Goal: Task Accomplishment & Management: Manage account settings

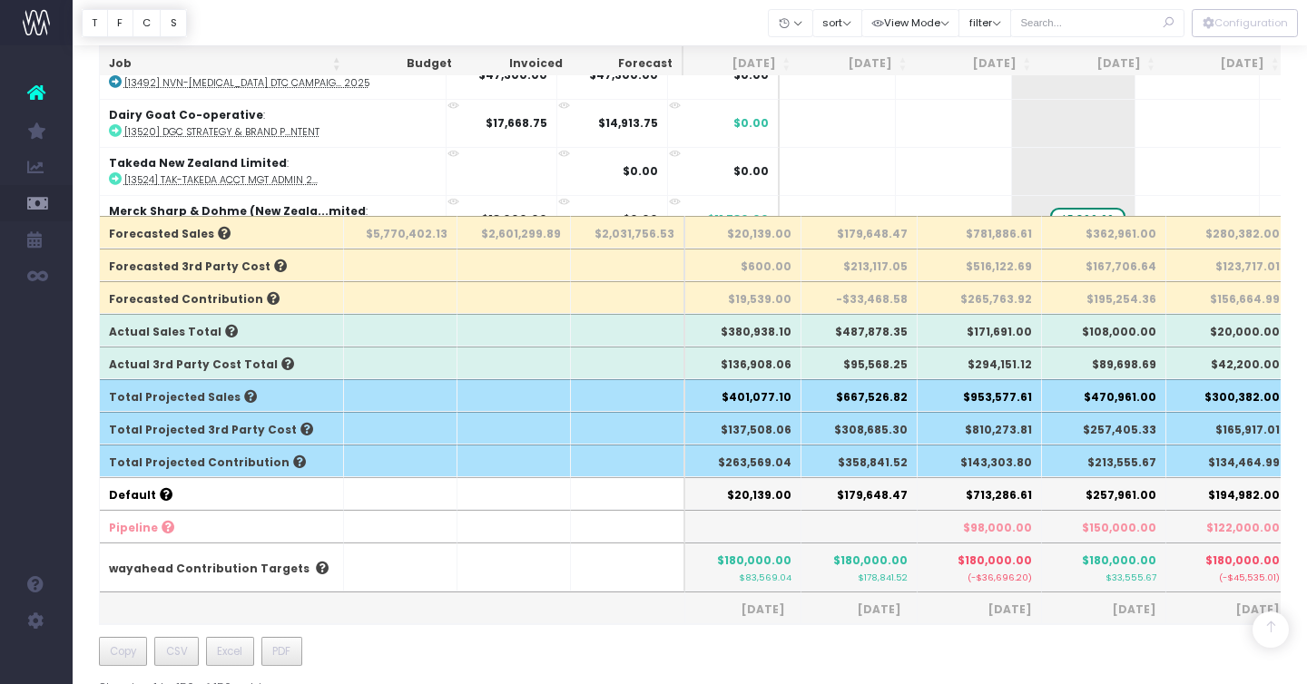
scroll to position [6970, 0]
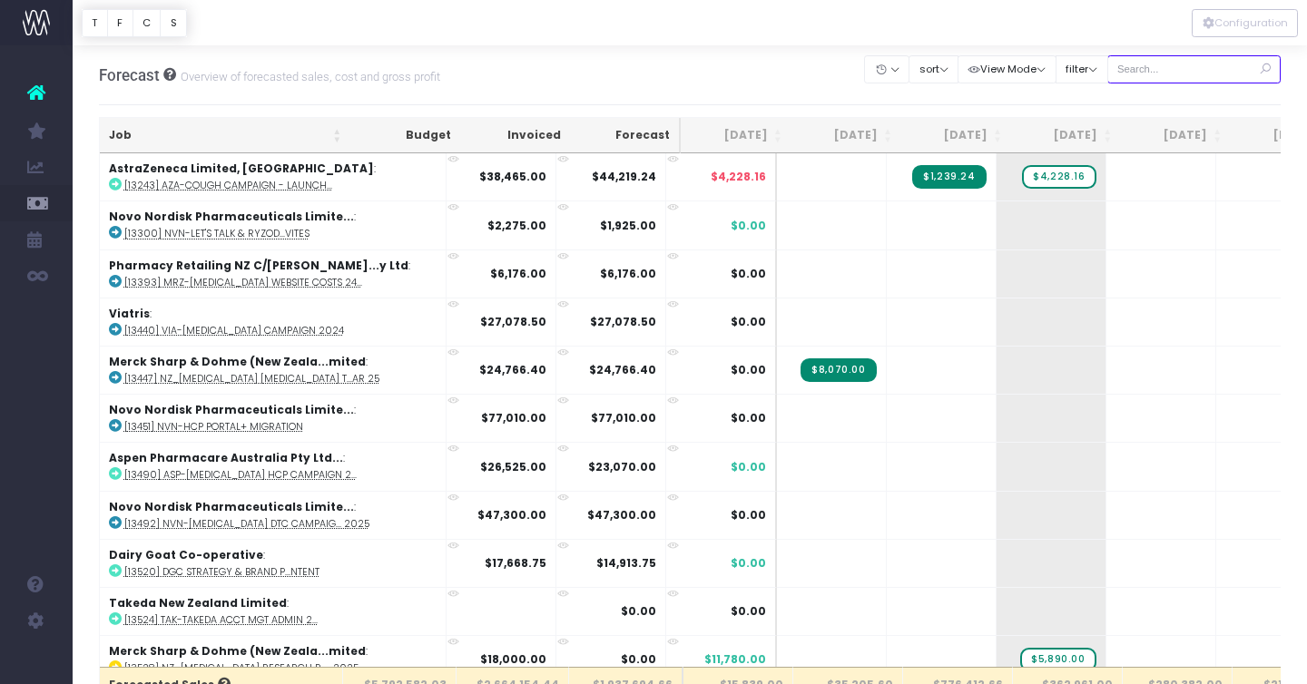
click at [1186, 69] on input "text" at bounding box center [1194, 69] width 174 height 28
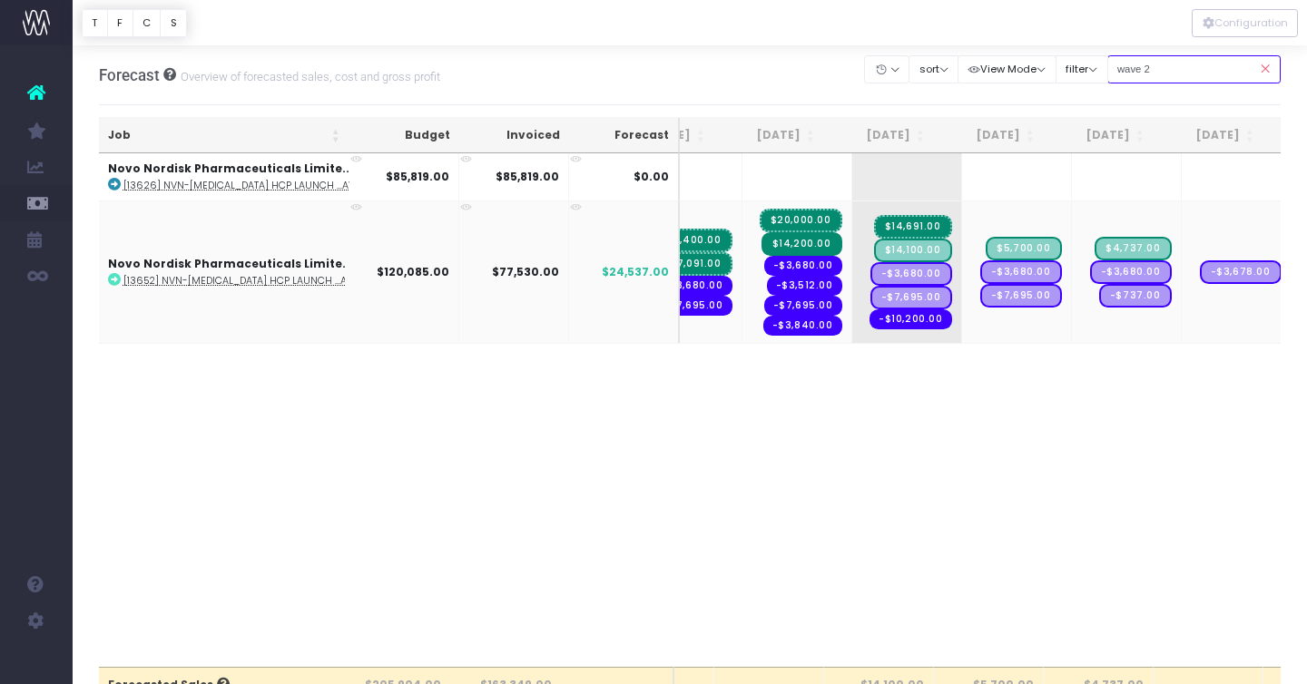
scroll to position [0, 74]
type input "wave 2"
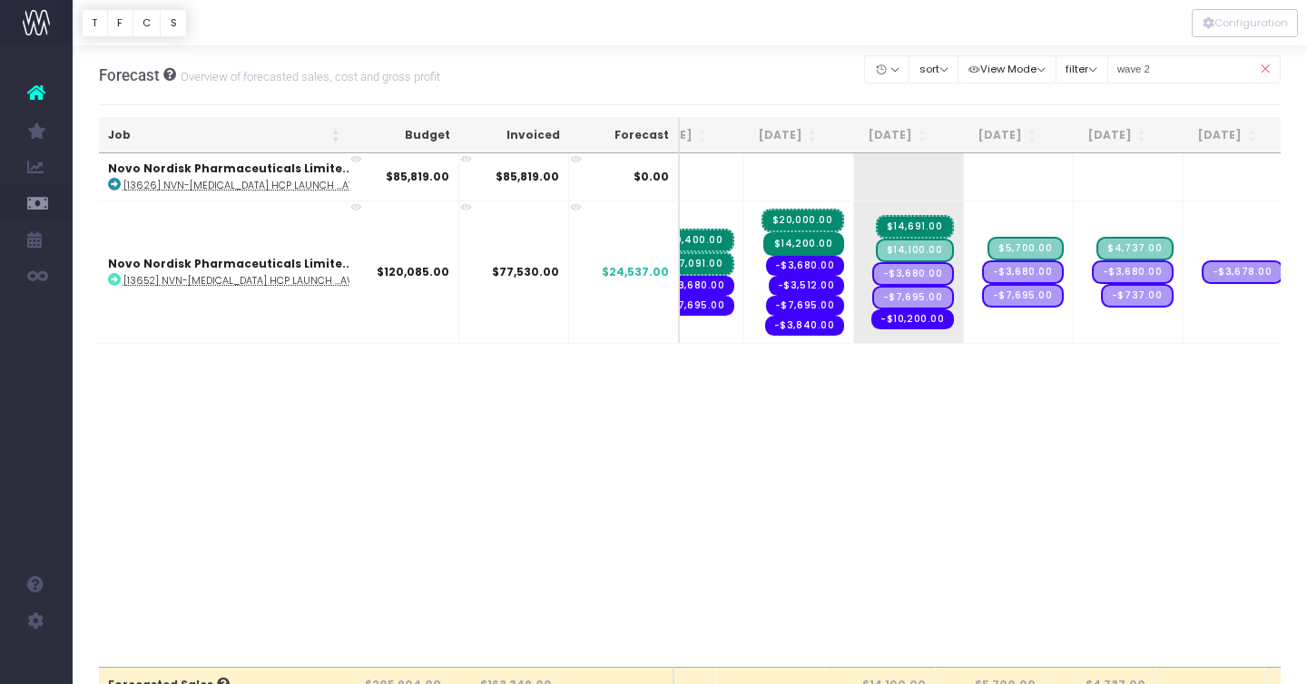
click at [796, 349] on div "Job Budget Invoiced Forecast Jul 25 Aug 25 Sep 25 Oct 25 Nov 25 Dec 25 Jan 26 F…" at bounding box center [690, 410] width 1182 height 514
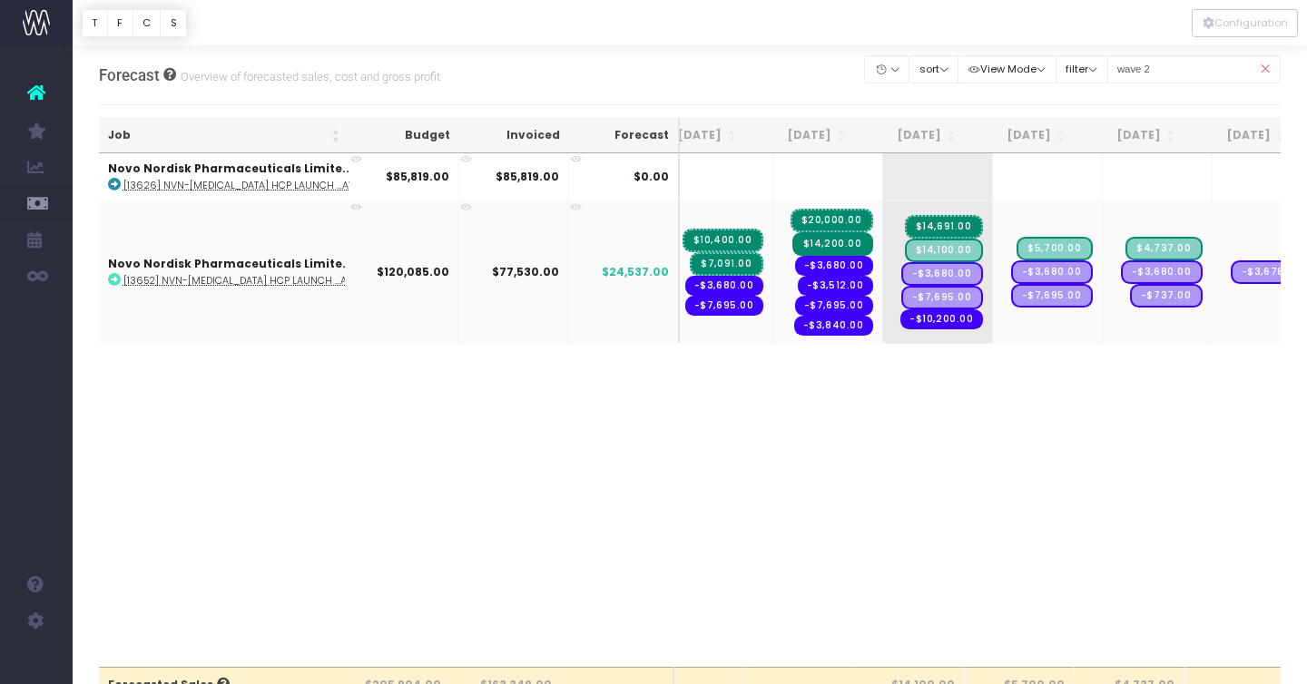
scroll to position [0, 37]
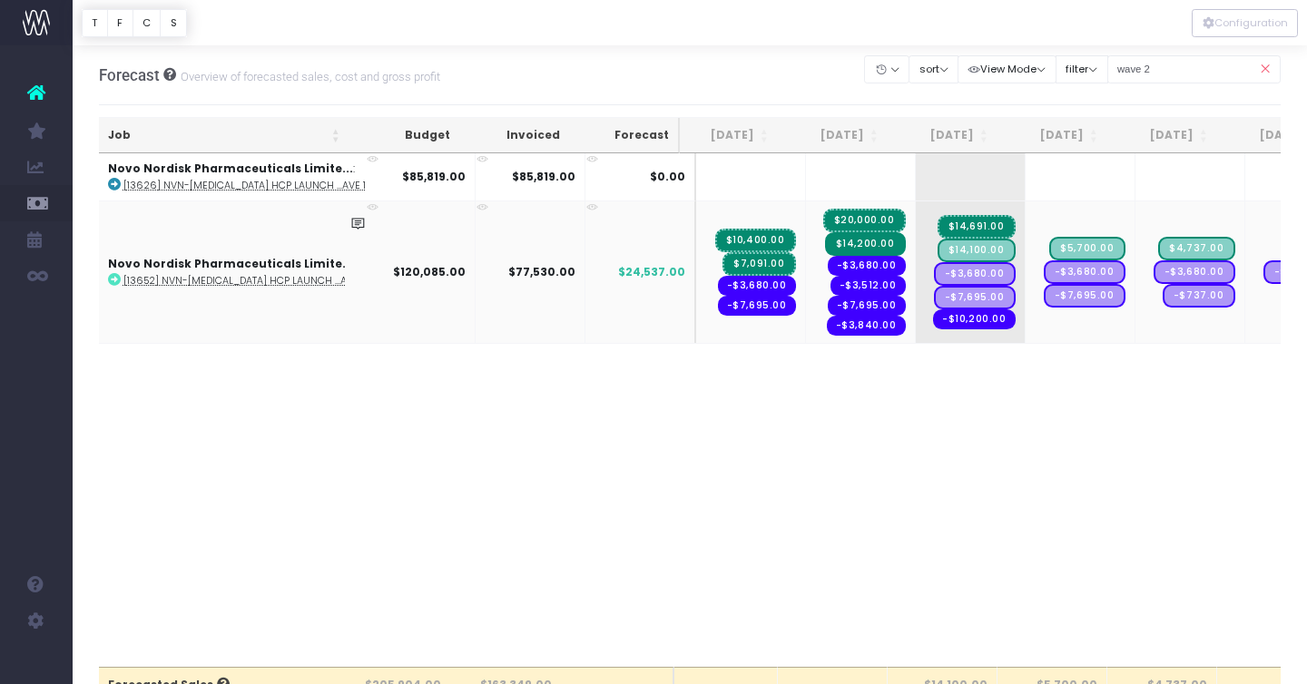
click at [839, 246] on span "$14,200.00" at bounding box center [865, 244] width 81 height 24
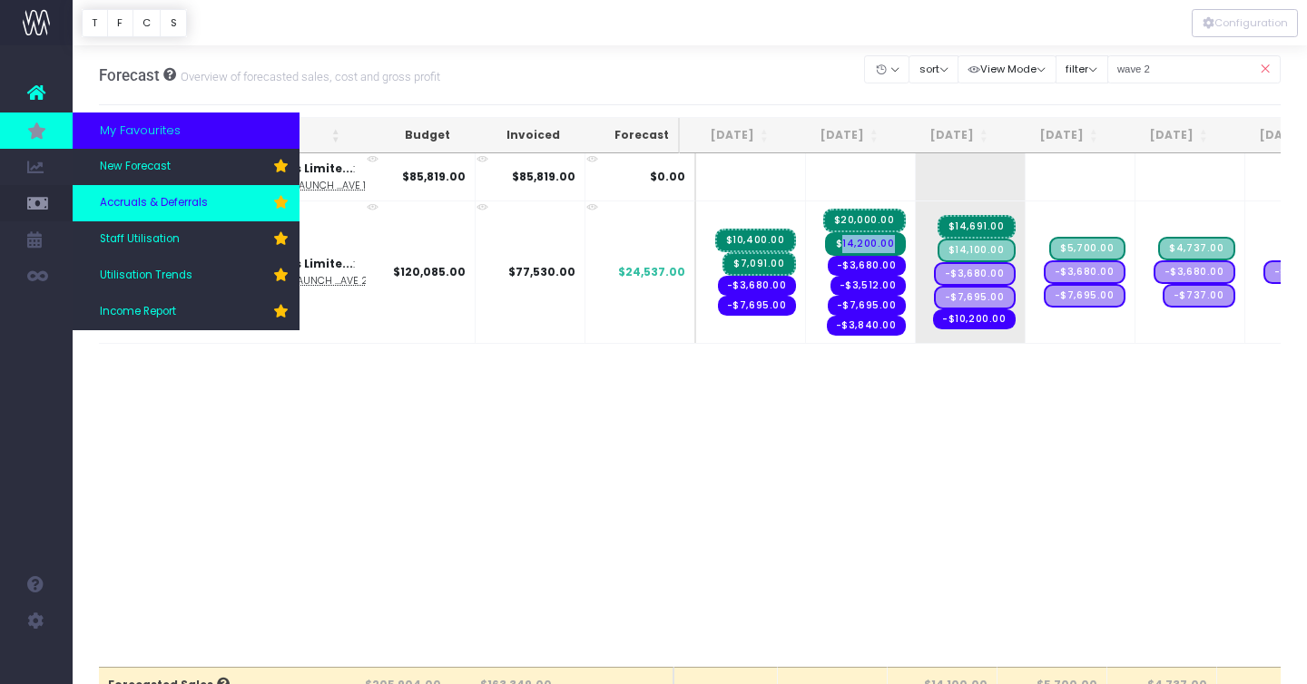
click at [194, 202] on span "Accruals & Deferrals" at bounding box center [154, 203] width 108 height 16
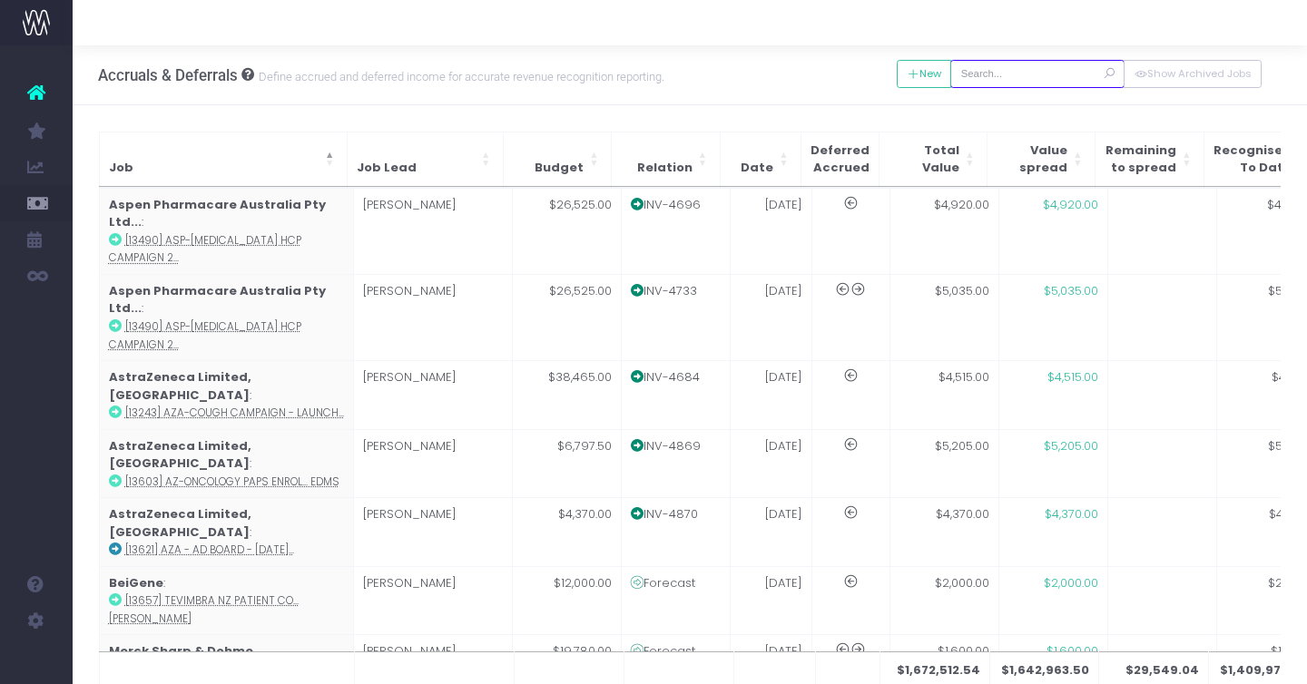
click at [1012, 72] on input "text" at bounding box center [1037, 74] width 174 height 28
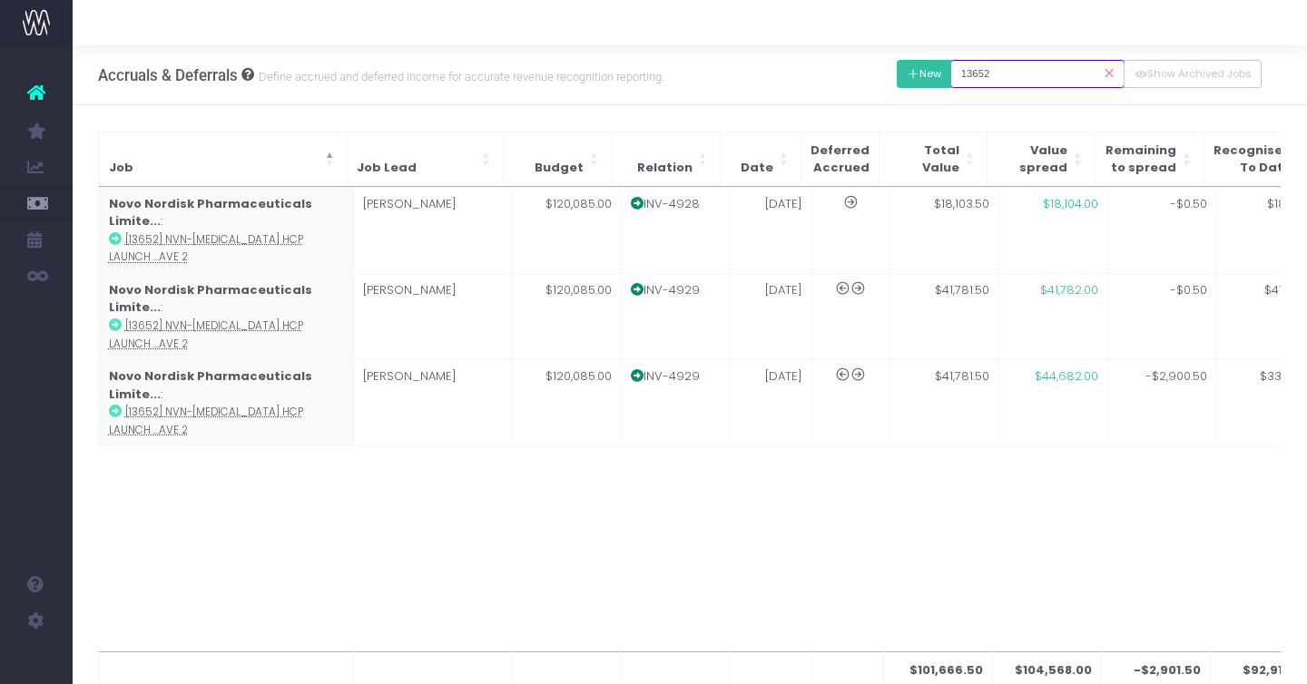
type input "13652"
click at [919, 74] on icon at bounding box center [913, 74] width 13 height 0
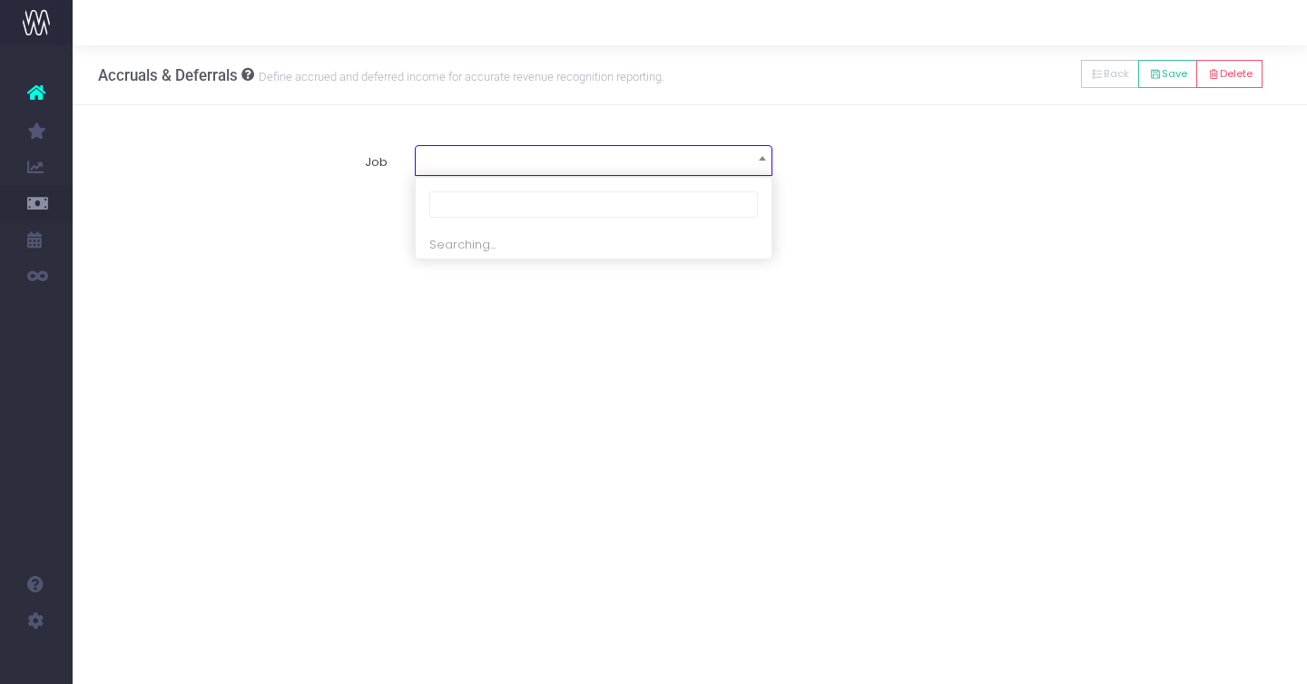
click at [578, 168] on span at bounding box center [594, 158] width 356 height 25
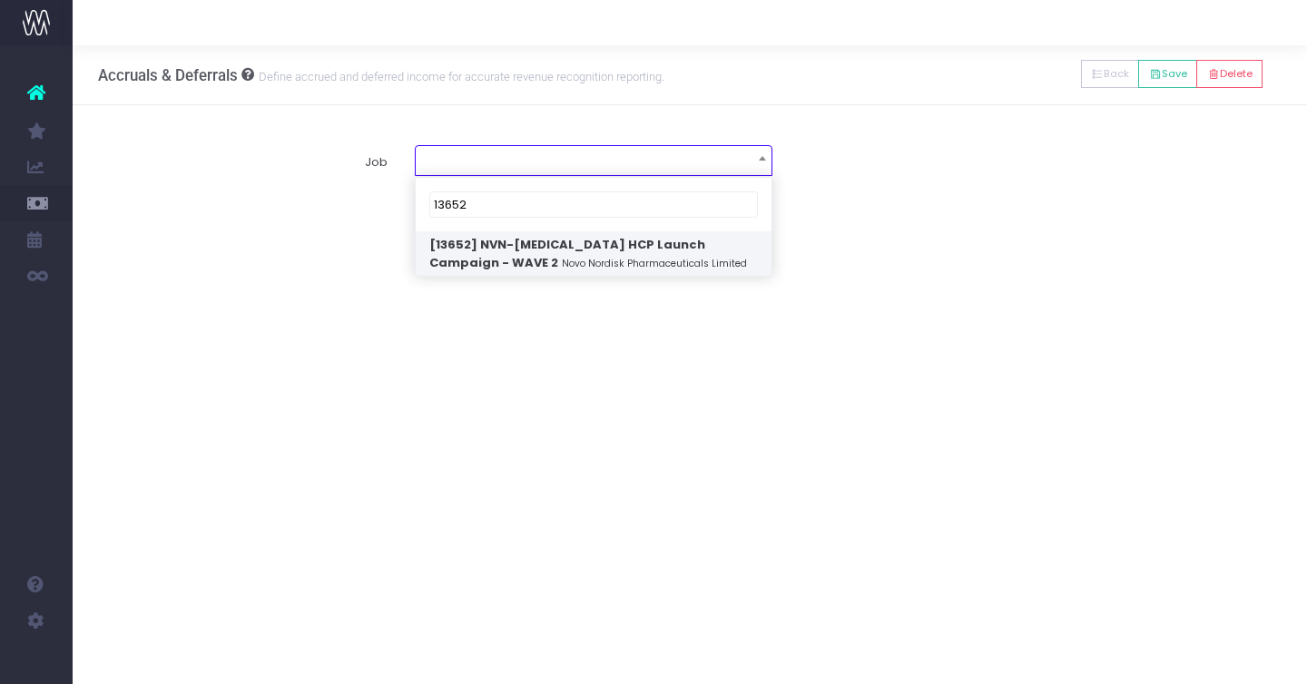
type input "13652"
select select "1854589"
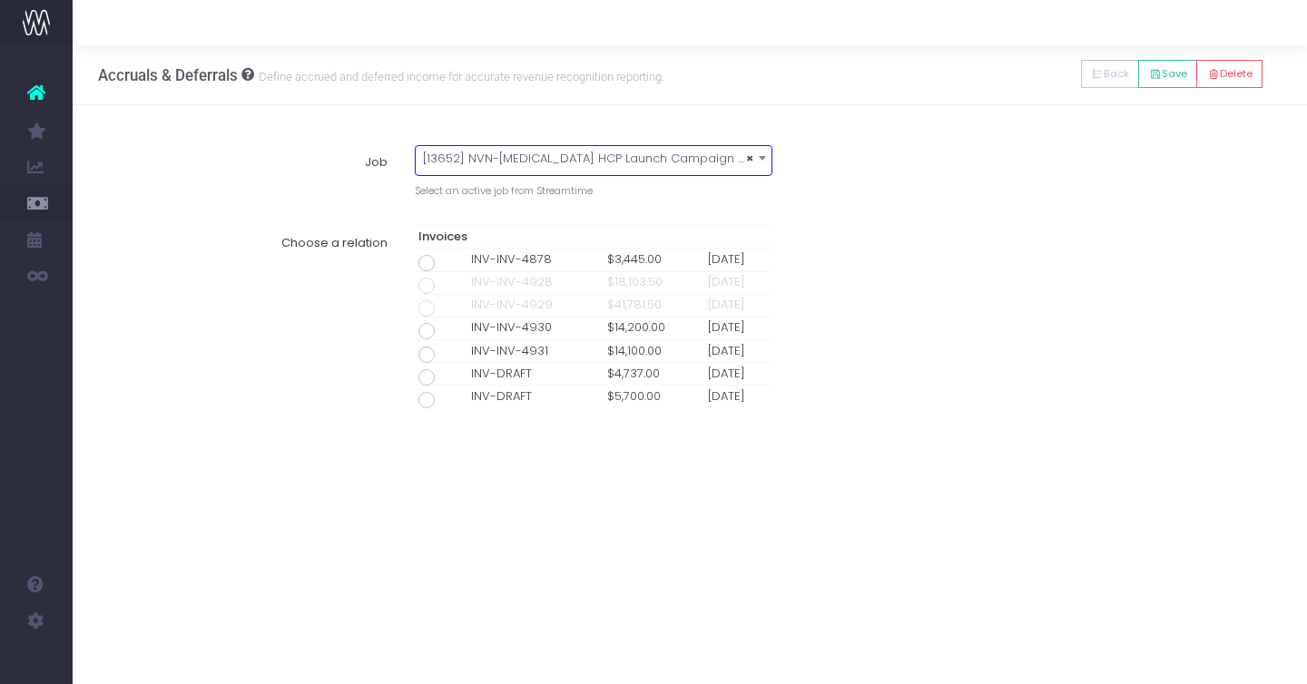
click at [423, 332] on span at bounding box center [426, 331] width 16 height 16
click at [446, 332] on input "radio" at bounding box center [452, 328] width 12 height 12
type input "Invoice INV-INV-4930 / 29 Aug 25 / $14,200.00"
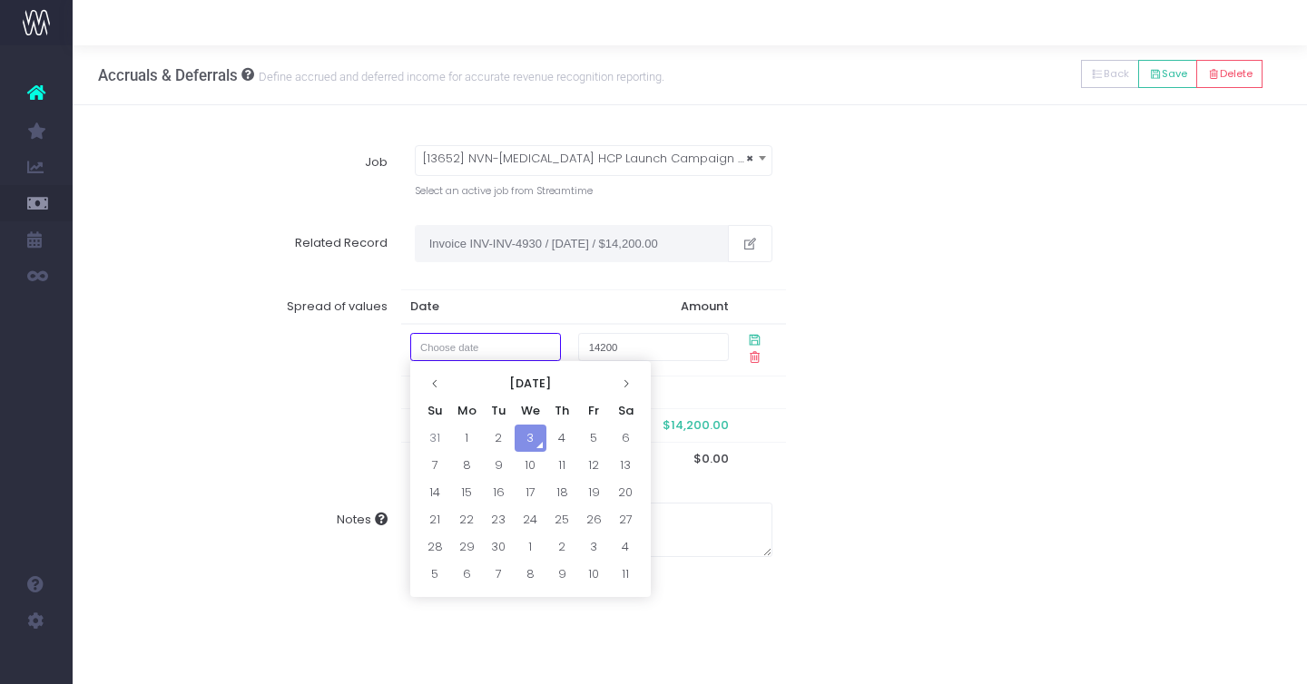
click at [446, 351] on input "text" at bounding box center [485, 347] width 151 height 28
click at [466, 428] on td "1" at bounding box center [467, 438] width 32 height 27
type input "1 September 2025"
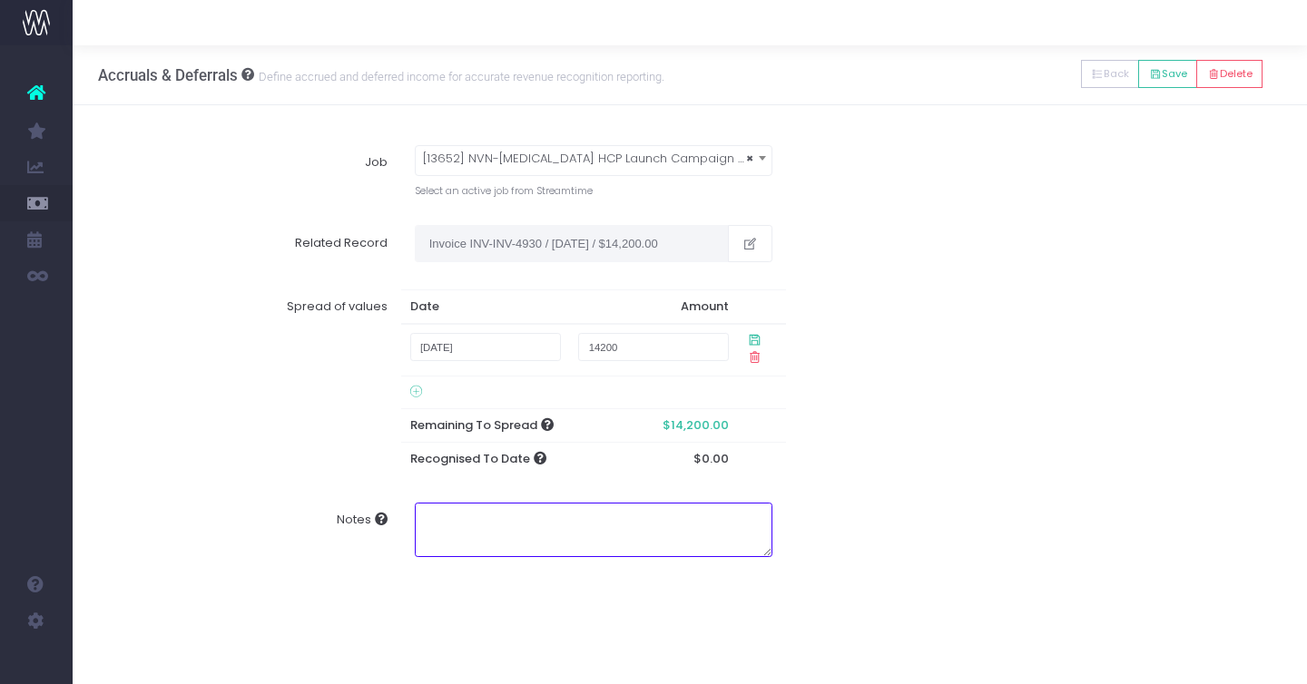
click at [616, 505] on textarea "Notes" at bounding box center [594, 530] width 358 height 54
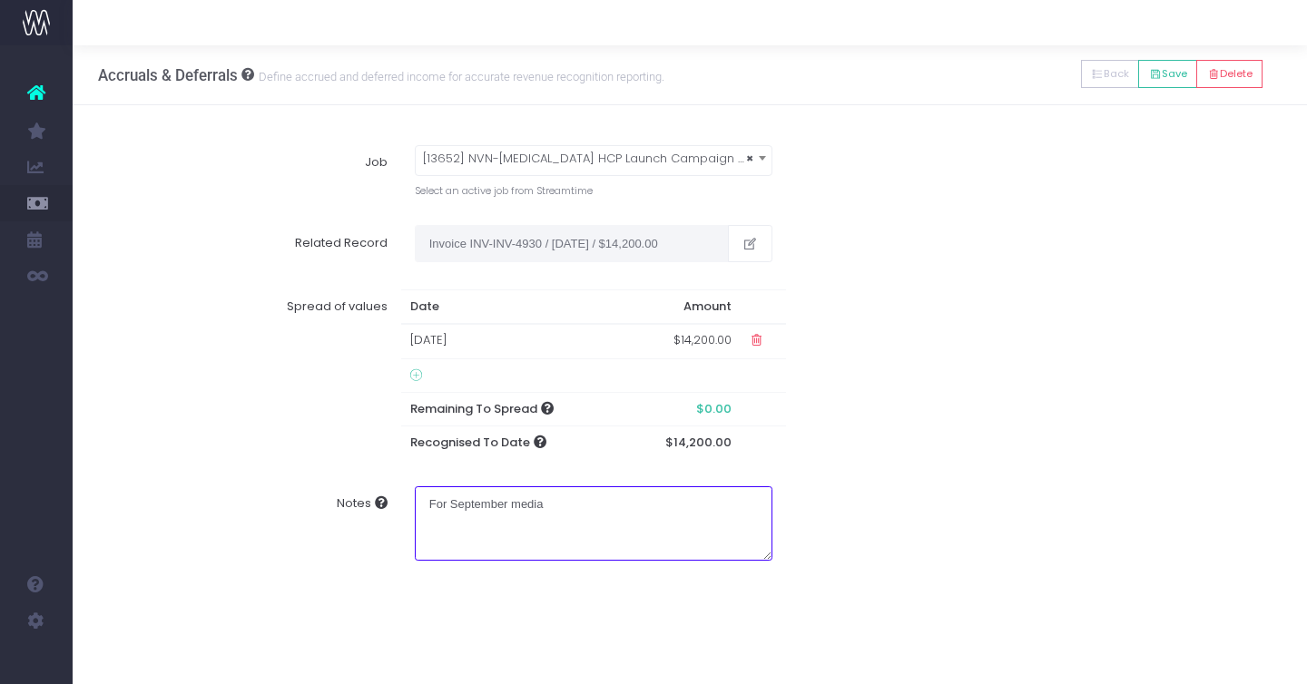
drag, startPoint x: 447, startPoint y: 504, endPoint x: 402, endPoint y: 504, distance: 45.4
click at [406, 504] on div "For September media" at bounding box center [593, 523] width 385 height 74
type textarea "Billed in August for September media"
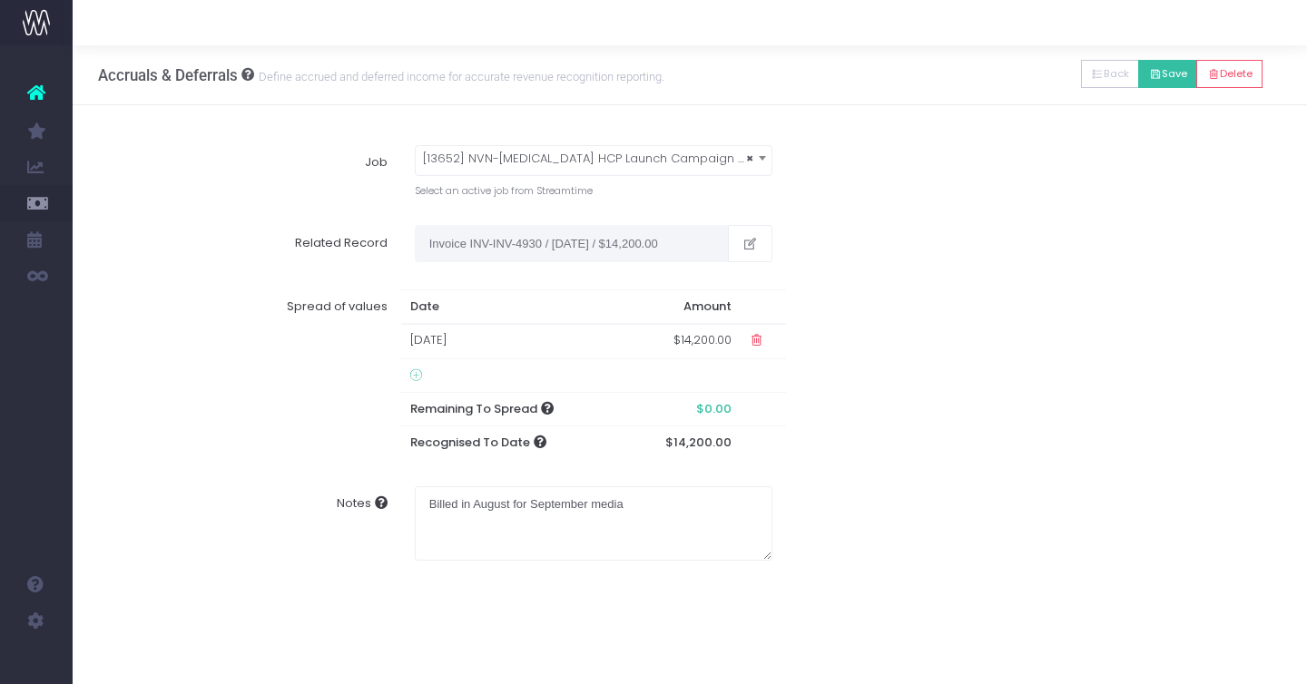
click at [1162, 76] on button "Save" at bounding box center [1167, 74] width 59 height 28
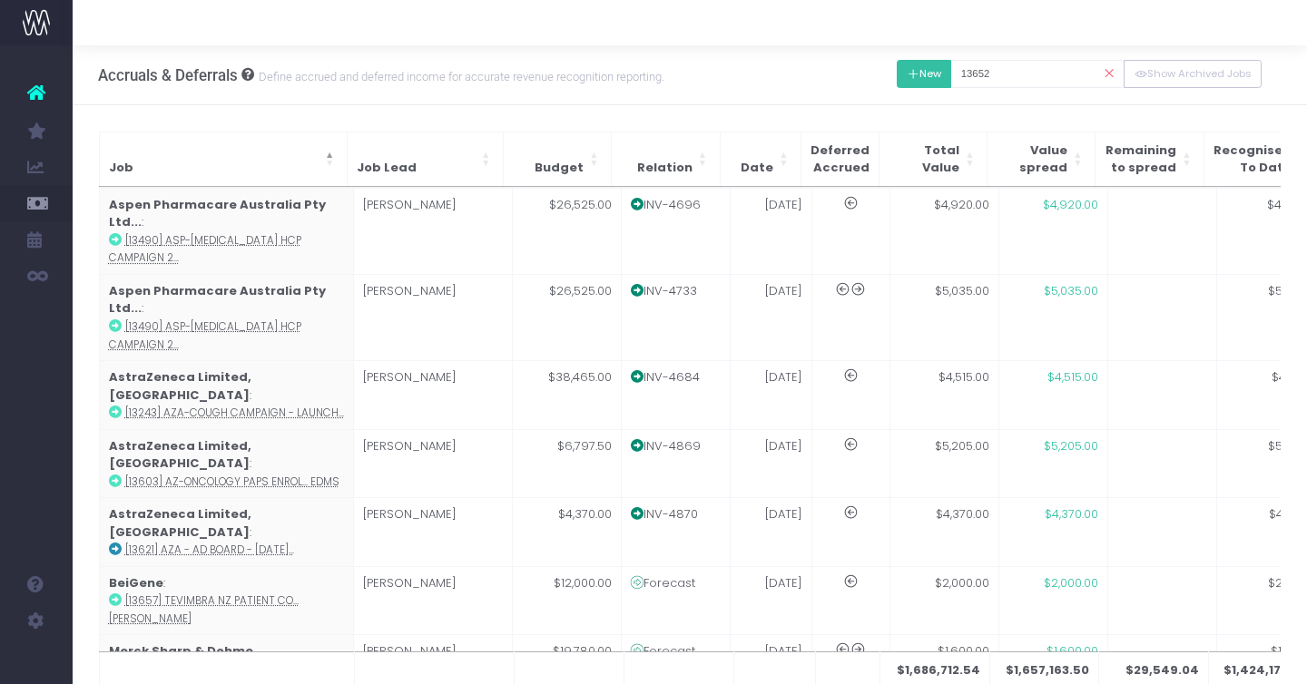
click at [952, 73] on button "New" at bounding box center [924, 74] width 55 height 28
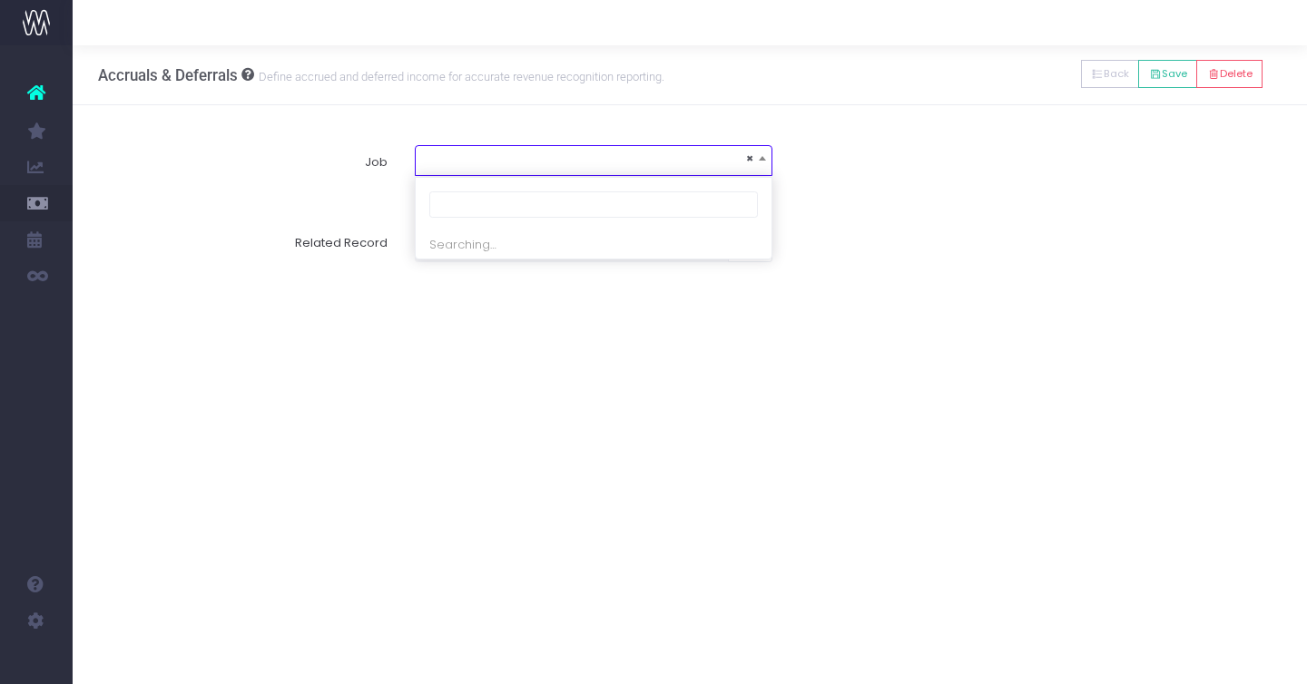
click at [489, 157] on span "×" at bounding box center [594, 158] width 356 height 25
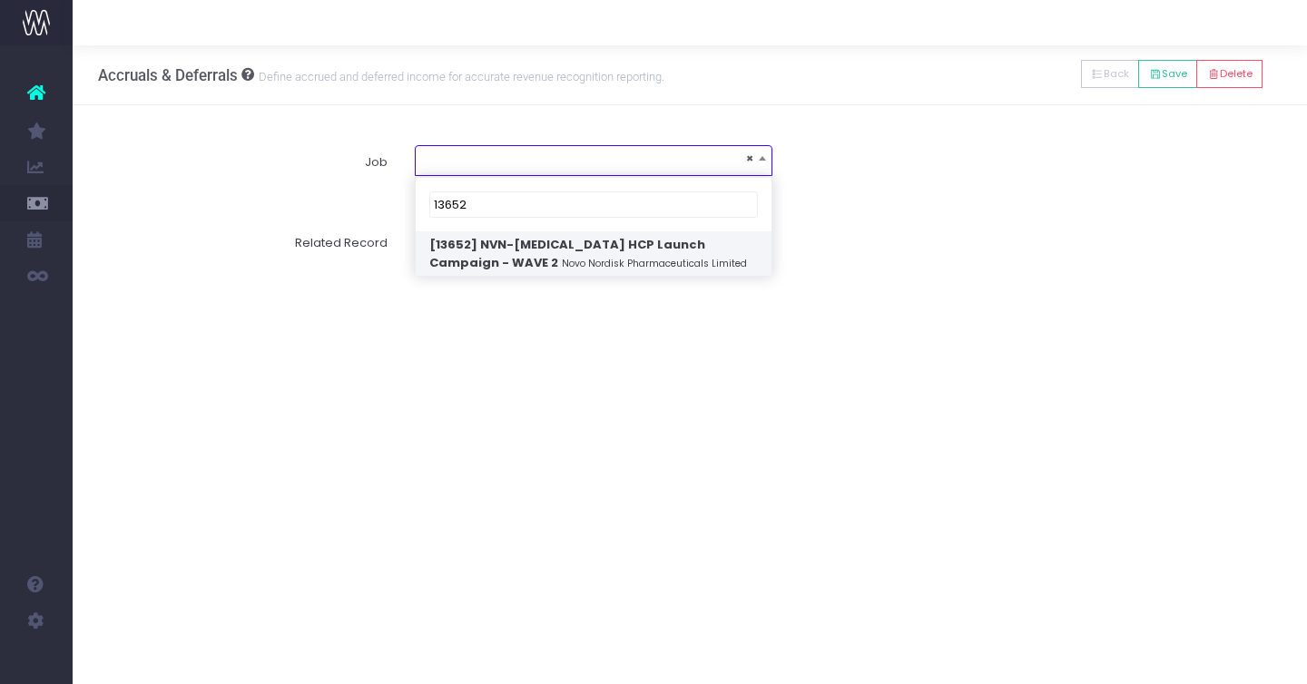
type input "13652"
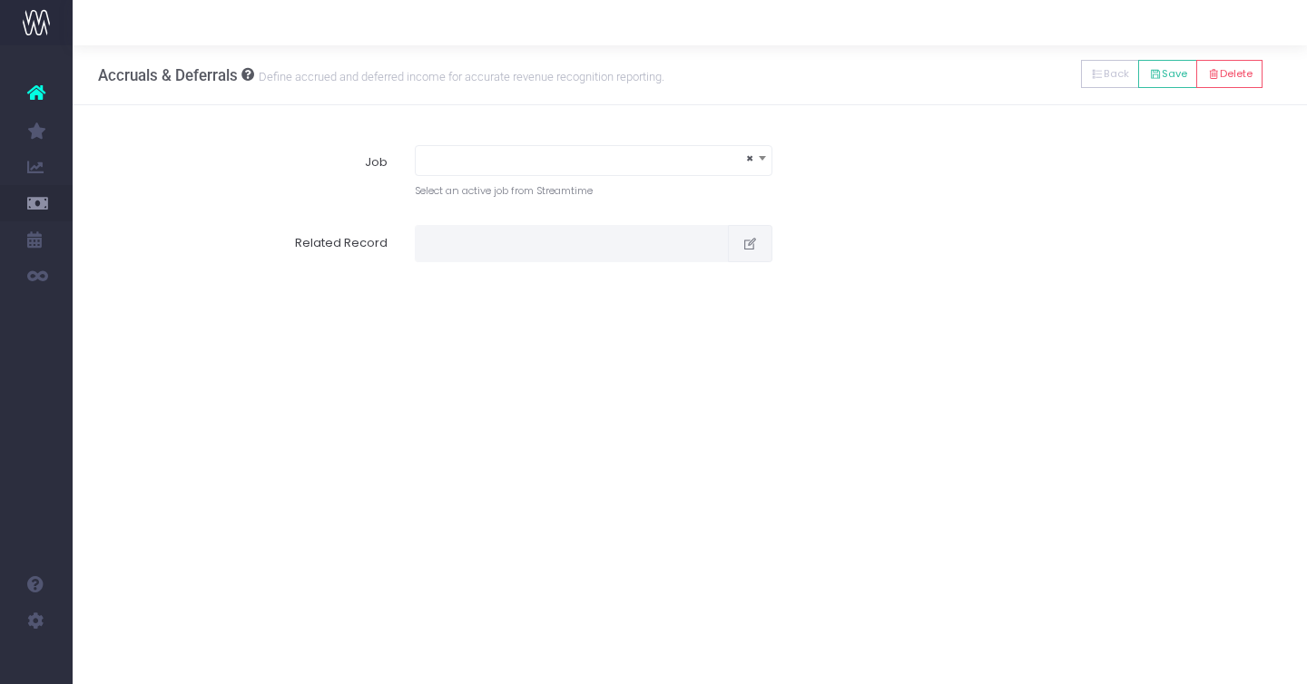
click at [750, 244] on icon "button" at bounding box center [749, 244] width 15 height 0
click at [553, 158] on span "×" at bounding box center [594, 158] width 356 height 25
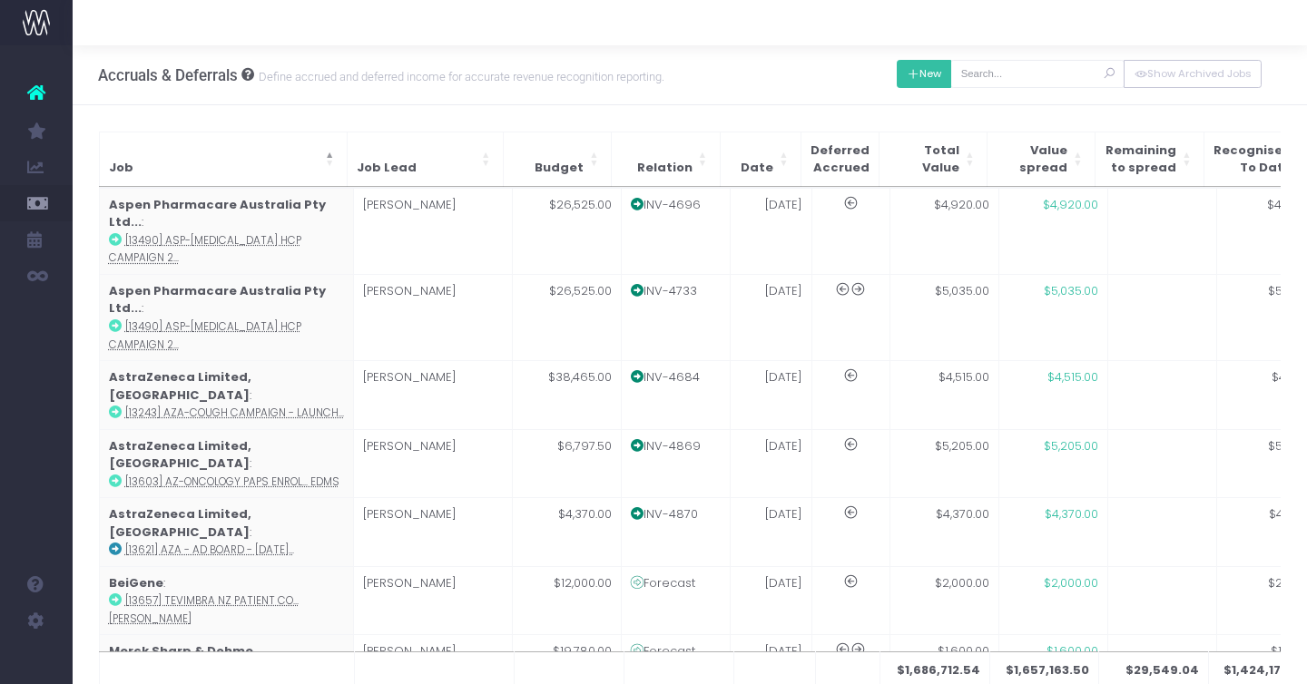
click at [947, 71] on button "New" at bounding box center [924, 74] width 55 height 28
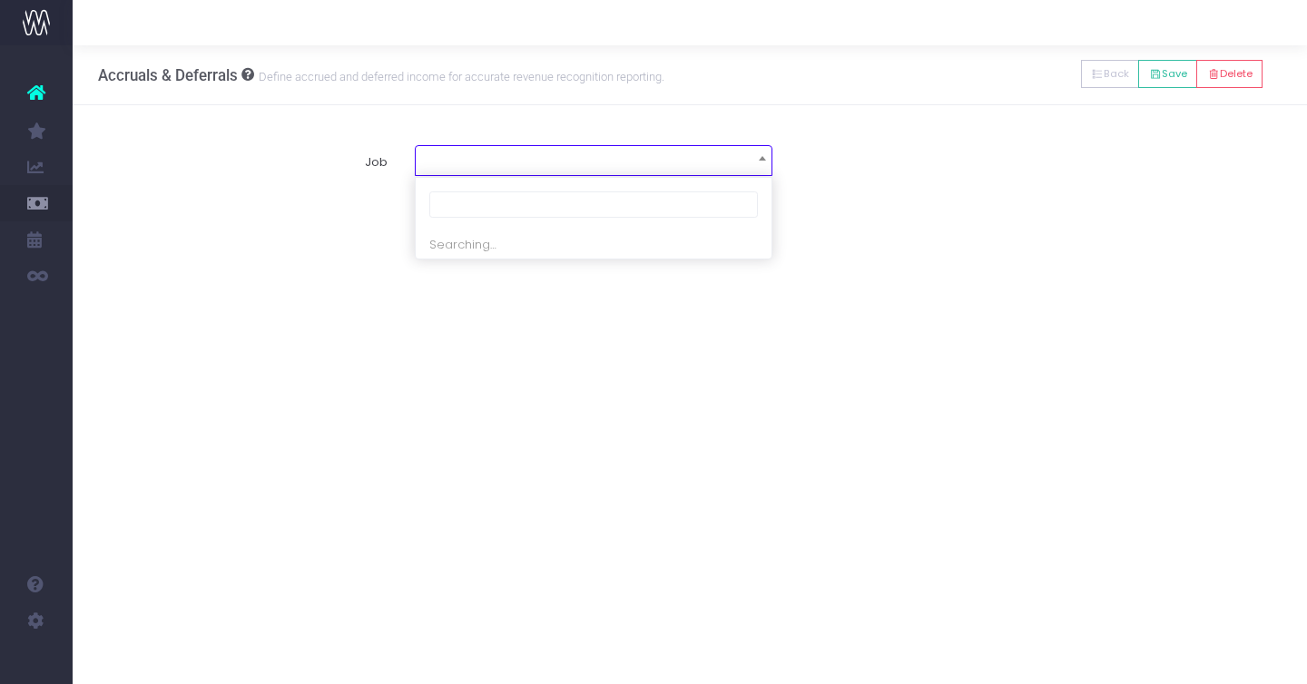
click at [676, 168] on span at bounding box center [594, 158] width 356 height 25
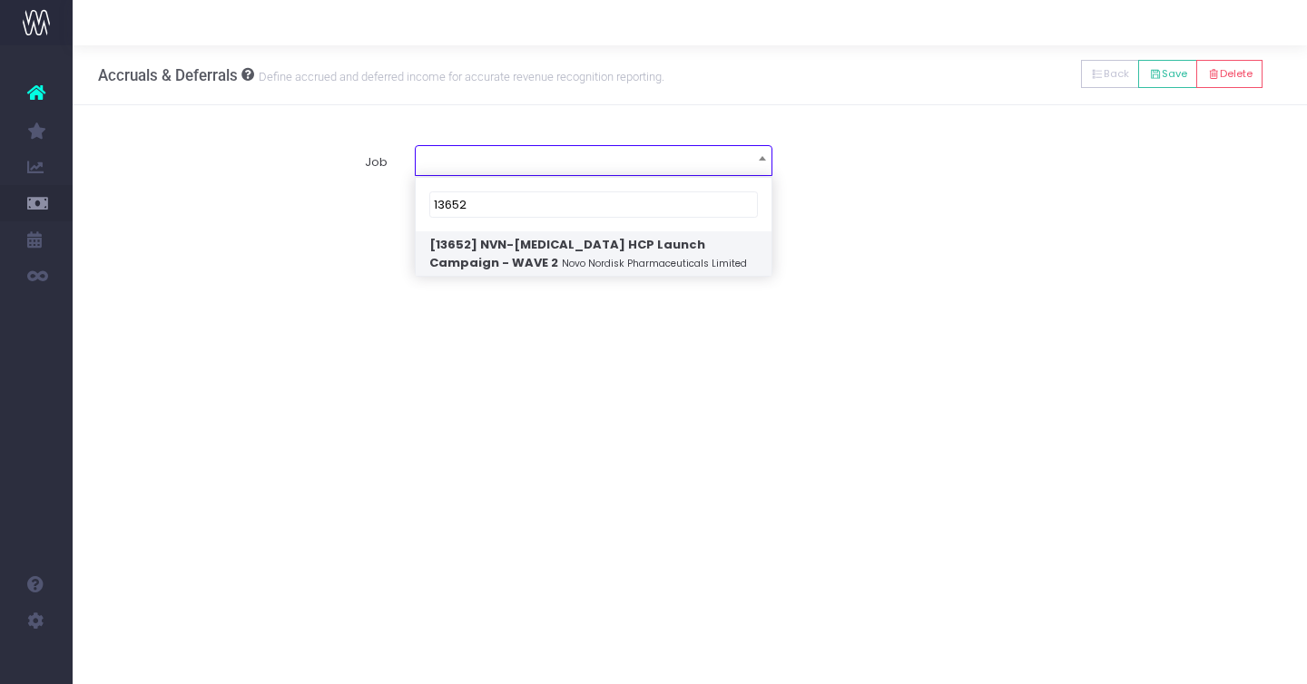
type input "13652"
select select "1854589"
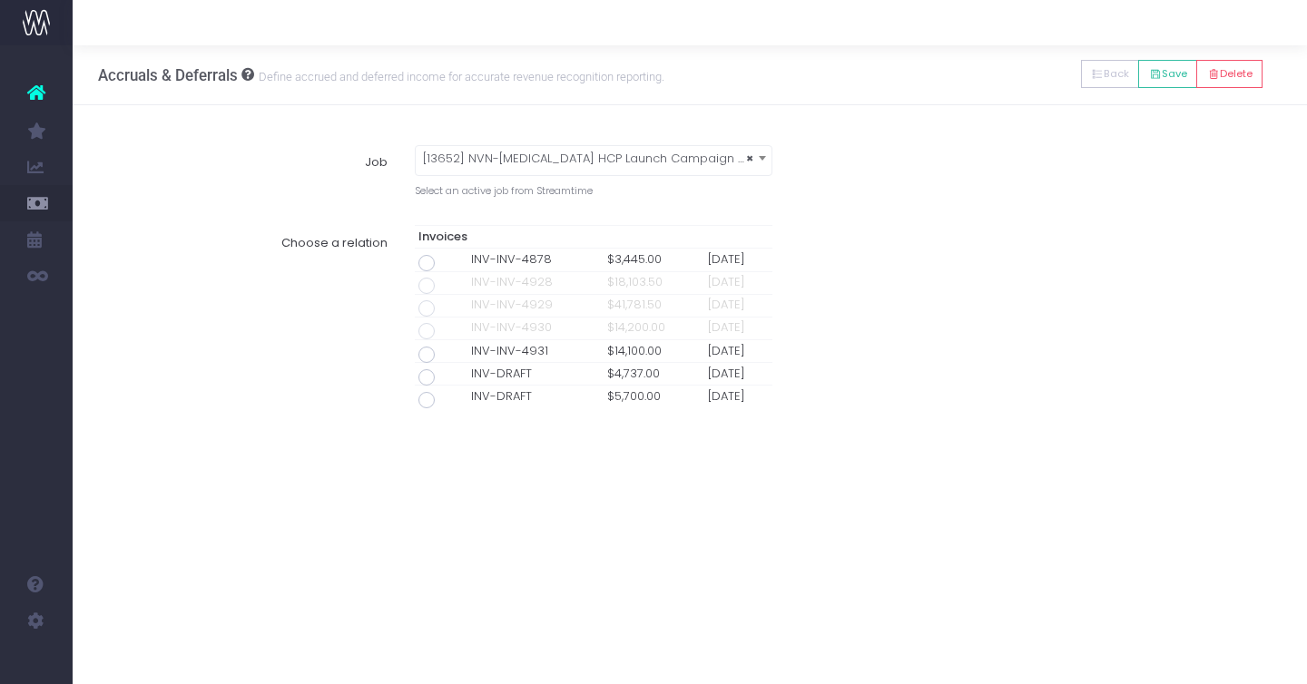
click at [430, 352] on span at bounding box center [426, 355] width 16 height 16
click at [446, 352] on input "radio" at bounding box center [452, 352] width 12 height 12
type input "Invoice INV-INV-4931 / 30 Sep 25 / $14,100.00"
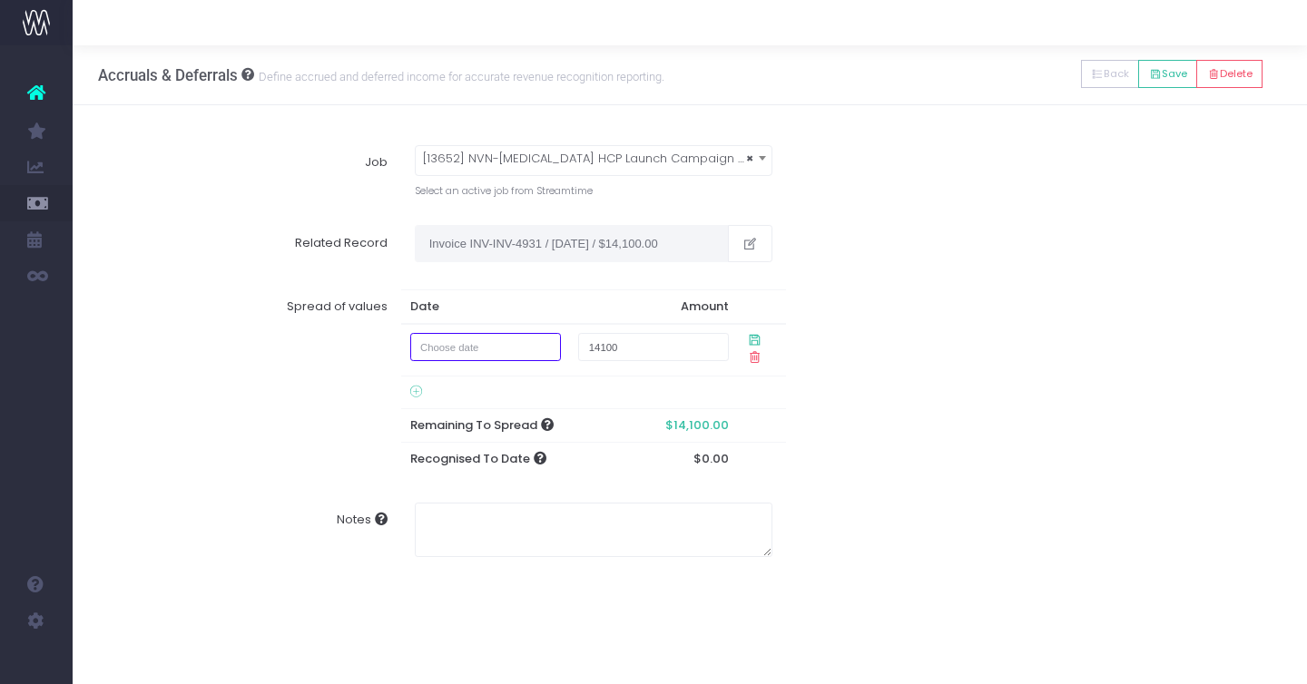
click at [500, 345] on input "text" at bounding box center [485, 347] width 151 height 28
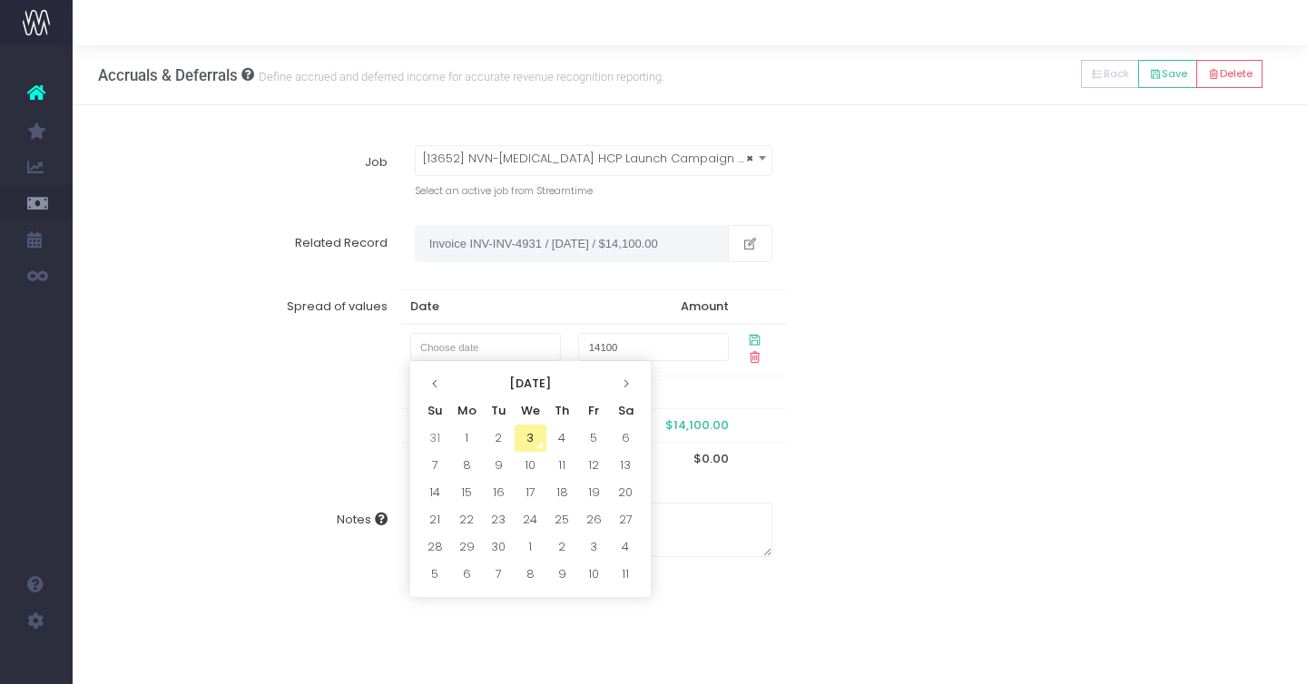
click at [535, 431] on td "3" at bounding box center [531, 438] width 32 height 27
type input "3 September 2025"
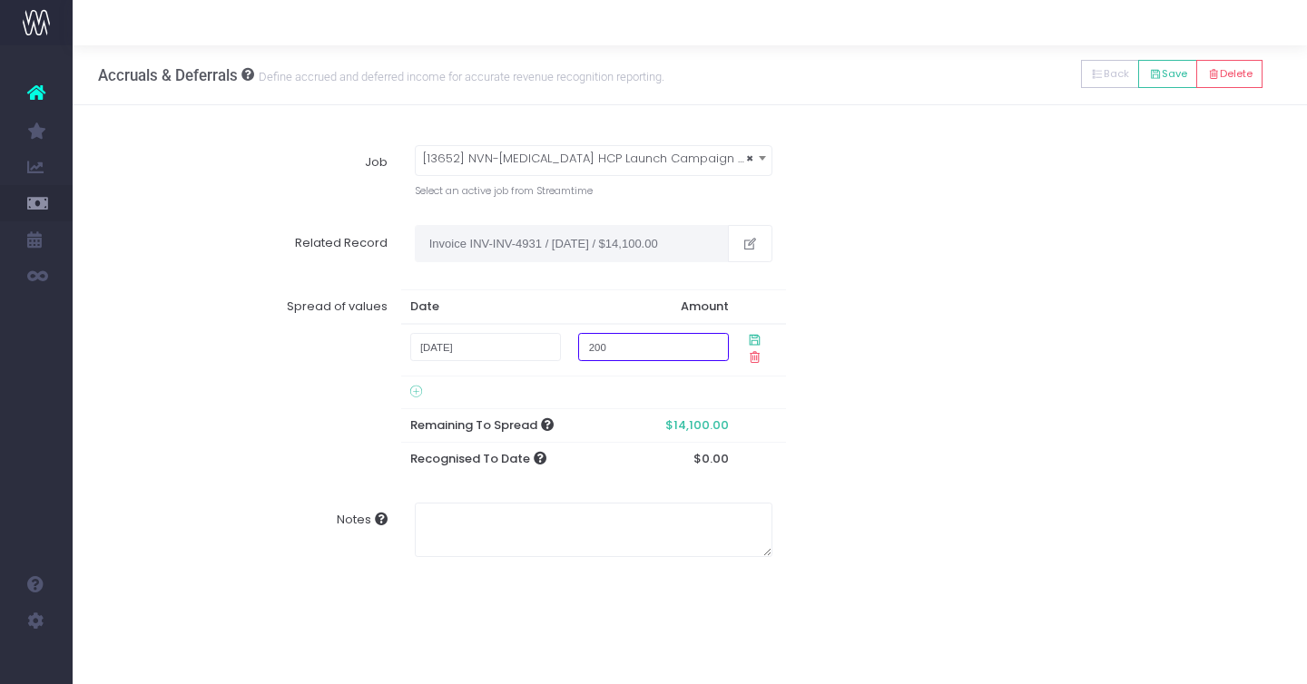
type input "2000"
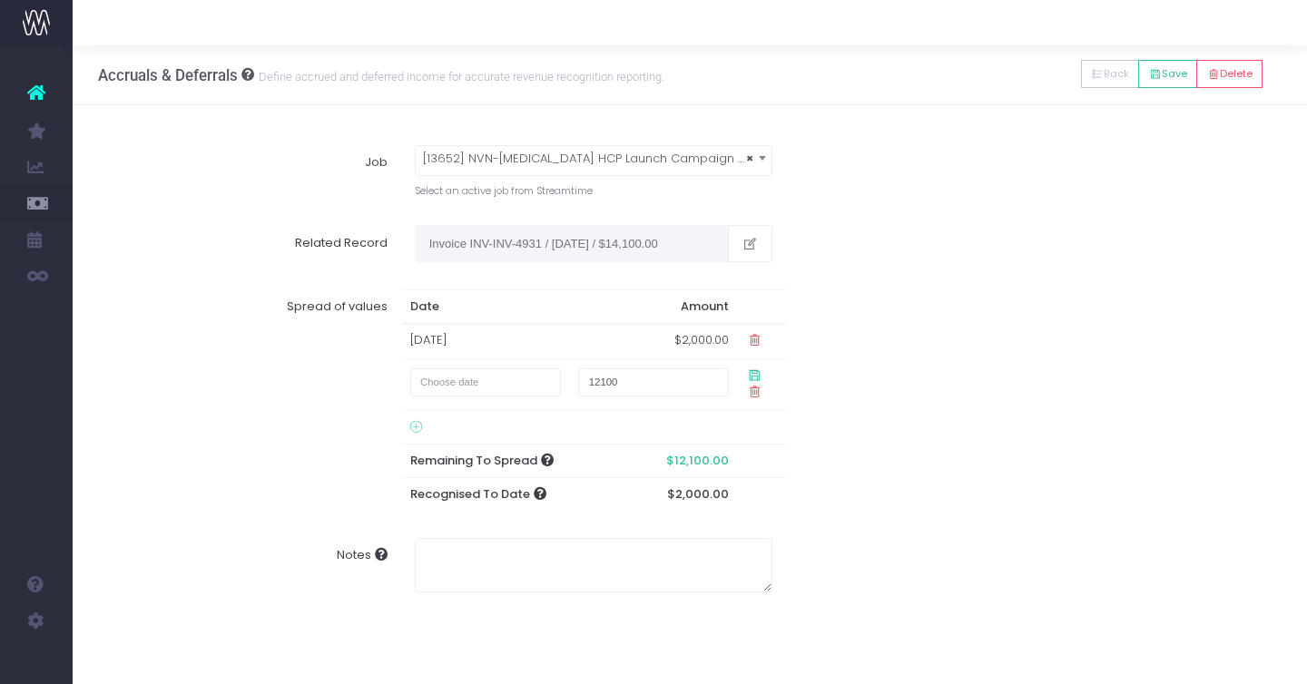
click at [513, 340] on td "03 Sep 2025" at bounding box center [485, 341] width 169 height 35
click at [485, 378] on input "text" at bounding box center [485, 382] width 151 height 28
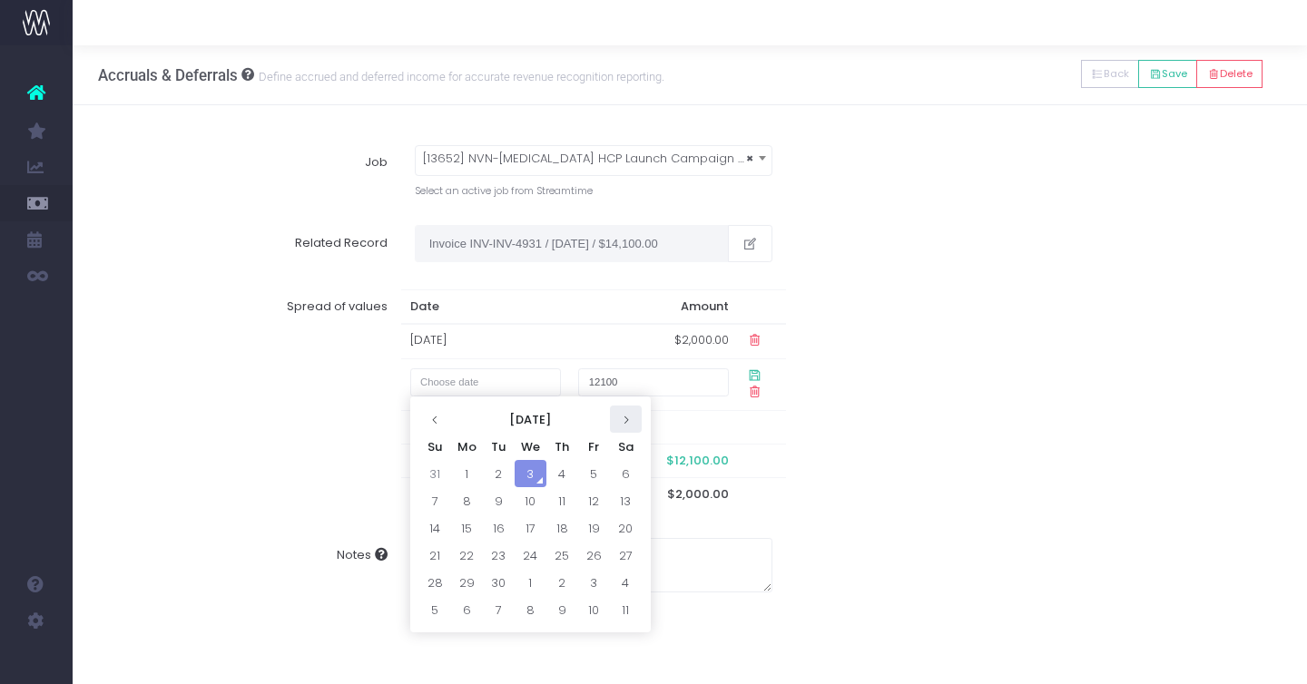
click at [624, 417] on icon at bounding box center [626, 420] width 10 height 10
click at [530, 470] on td "1" at bounding box center [531, 473] width 32 height 27
type input "1 October 2025"
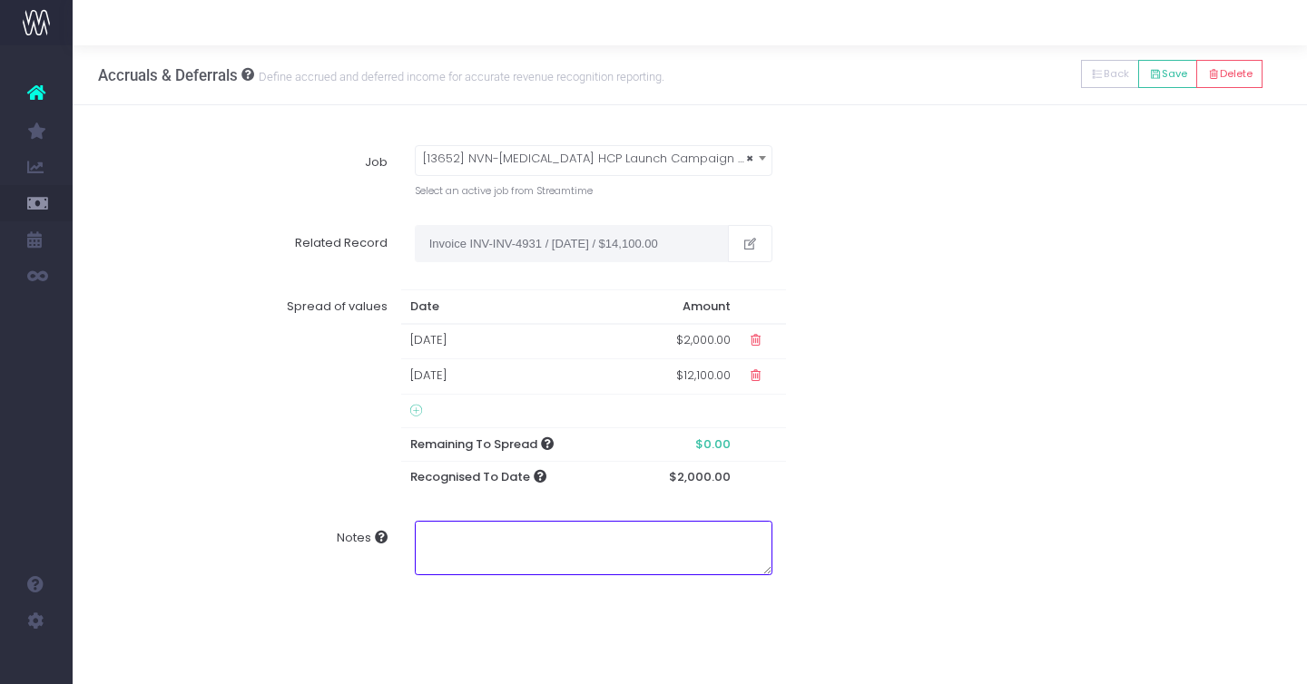
click at [487, 569] on textarea "Notes" at bounding box center [594, 548] width 358 height 54
type textarea "Deferred media to October"
click at [986, 470] on div "Spread of values Date Amount 03 Sep 2025 $2,000.00 01 Oct 2025 $12,100.00 Remai…" at bounding box center [690, 392] width 1210 height 232
click at [1161, 70] on button "Save" at bounding box center [1167, 74] width 59 height 28
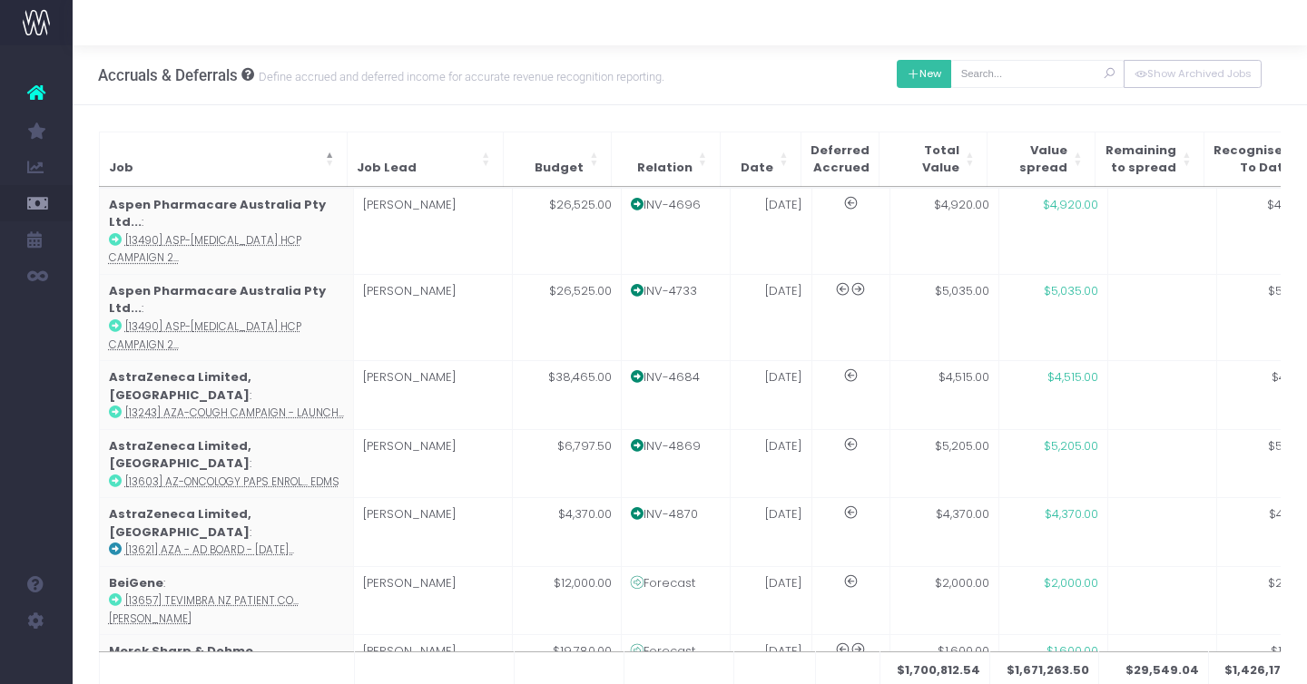
click at [947, 69] on button "New" at bounding box center [924, 74] width 55 height 28
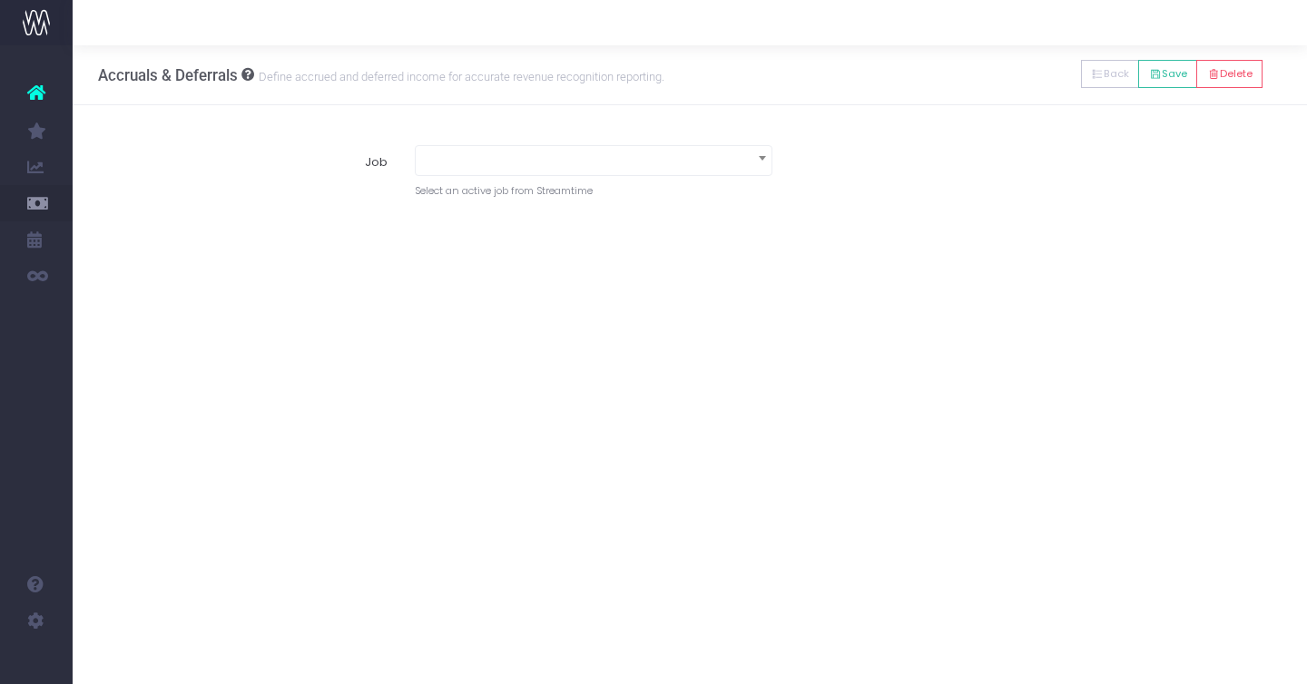
click at [590, 162] on span at bounding box center [594, 158] width 356 height 25
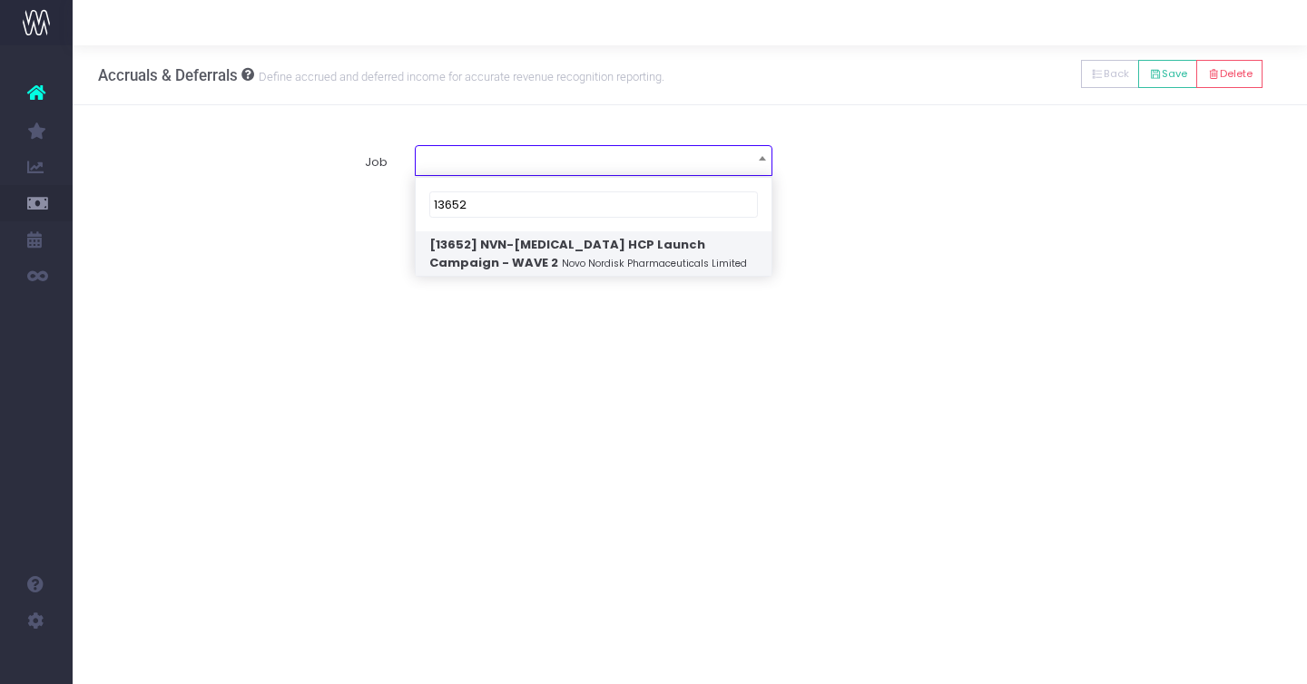
type input "13652"
select select "1854589"
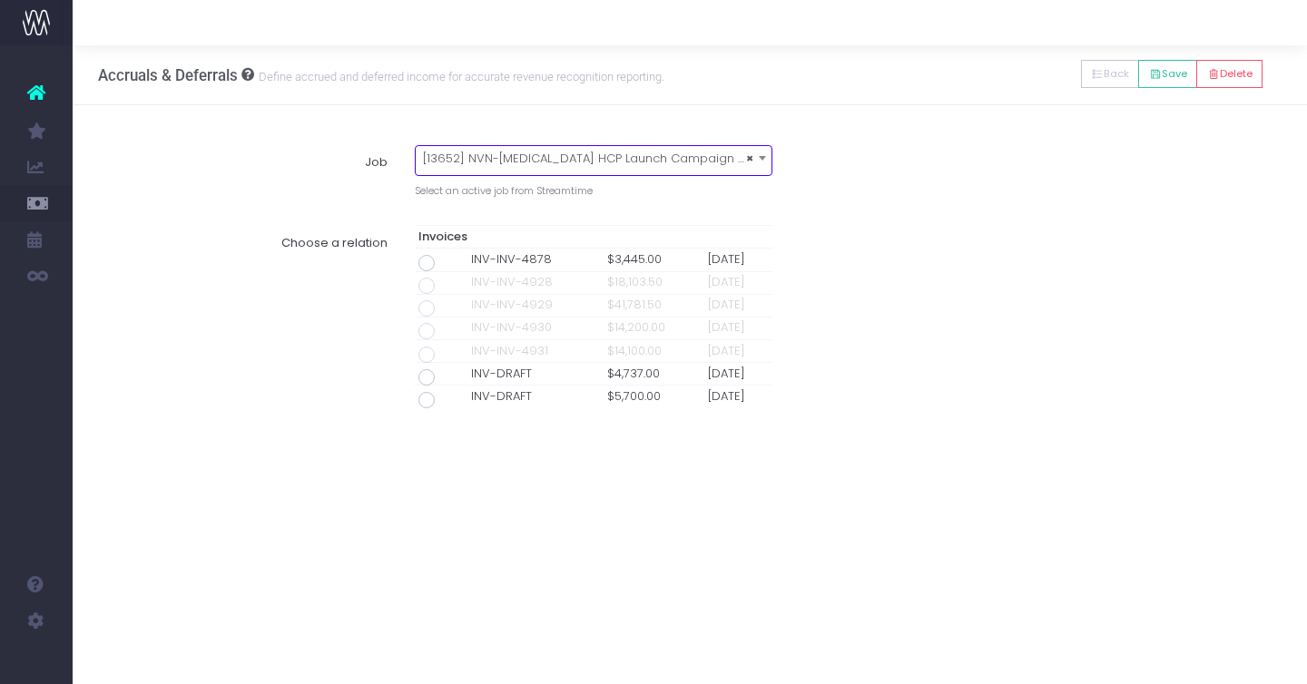
click at [425, 376] on span at bounding box center [426, 377] width 16 height 16
click at [446, 376] on input "radio" at bounding box center [452, 374] width 12 height 12
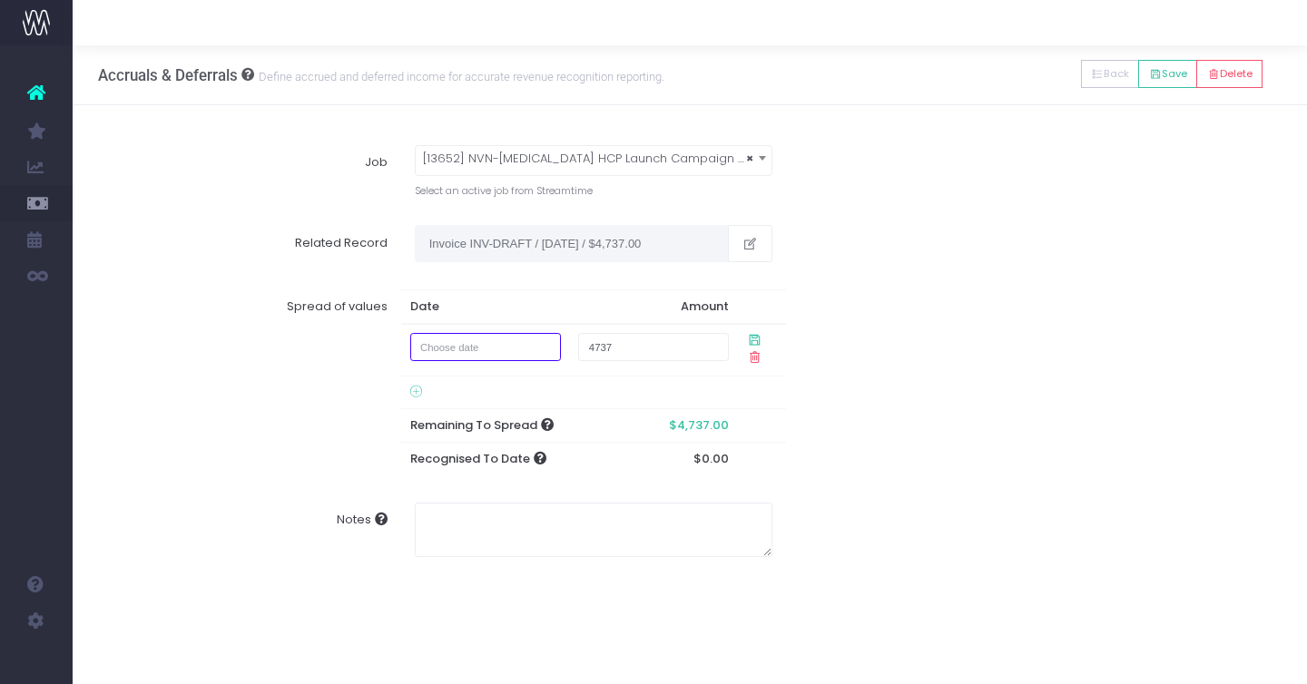
click at [443, 352] on input "text" at bounding box center [485, 347] width 151 height 28
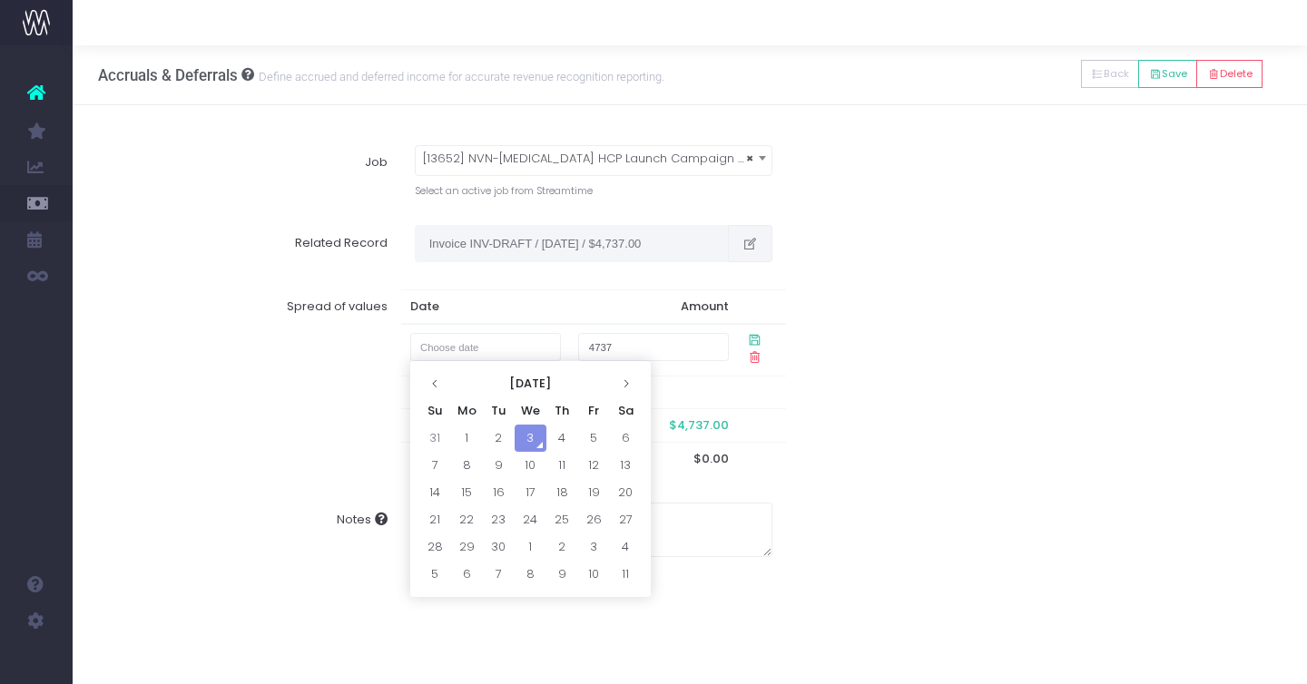
click at [739, 246] on button "button" at bounding box center [750, 243] width 44 height 36
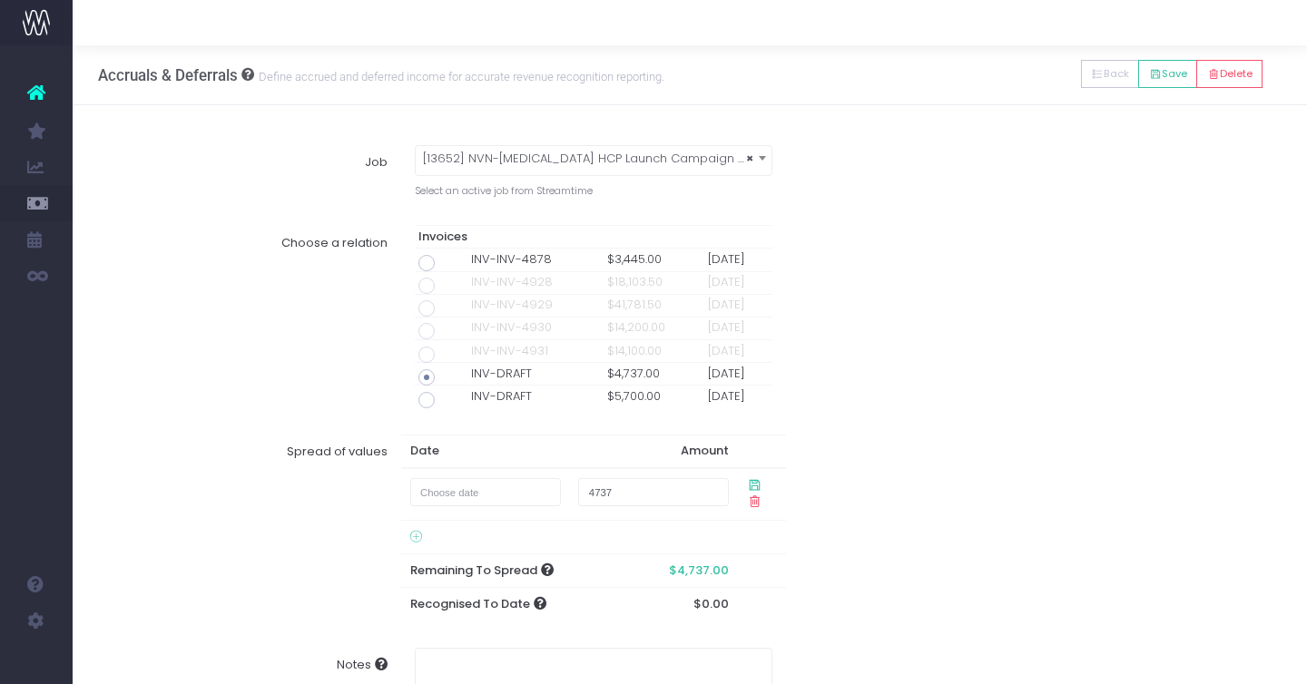
click at [427, 397] on span at bounding box center [426, 400] width 16 height 16
click at [446, 397] on input "radio" at bounding box center [452, 397] width 12 height 12
type input "Invoice INV-DRAFT / 31 Oct 25 / $5,700.00"
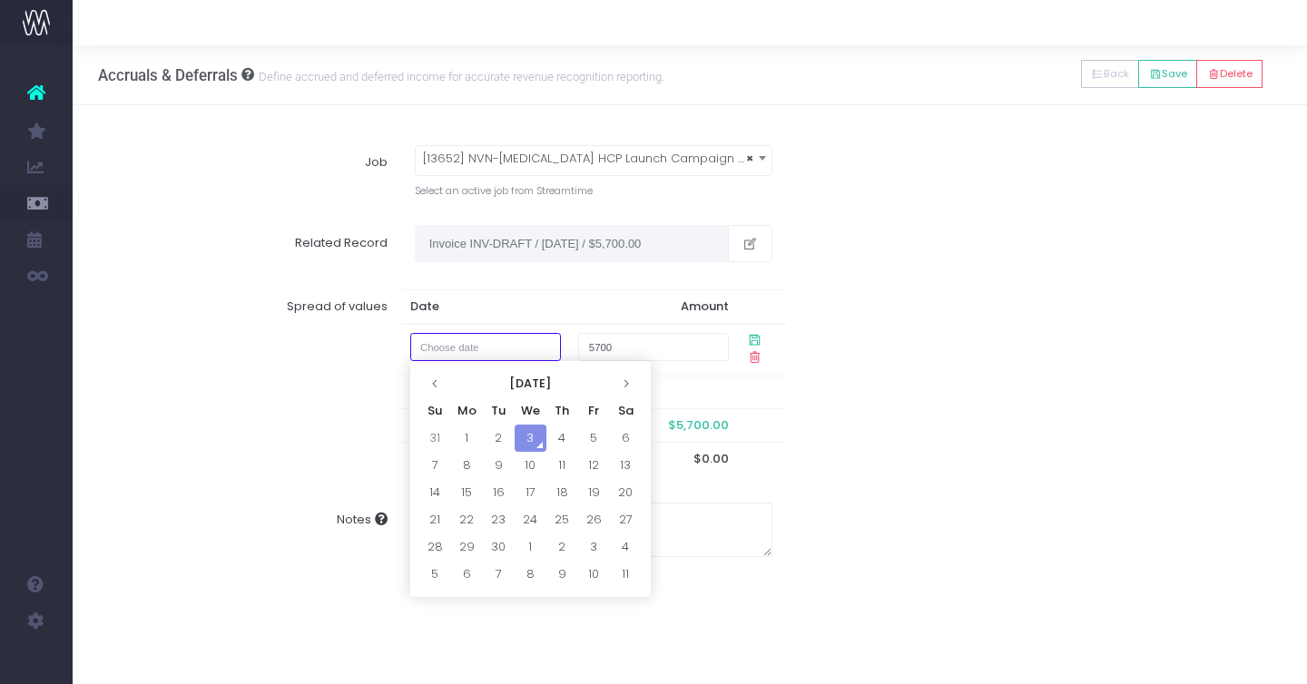
click at [499, 337] on input "text" at bounding box center [485, 347] width 151 height 28
click at [629, 384] on icon at bounding box center [626, 383] width 10 height 10
click at [640, 371] on th at bounding box center [626, 383] width 32 height 27
click at [623, 429] on td "1" at bounding box center [626, 438] width 32 height 27
type input "1 November 2025"
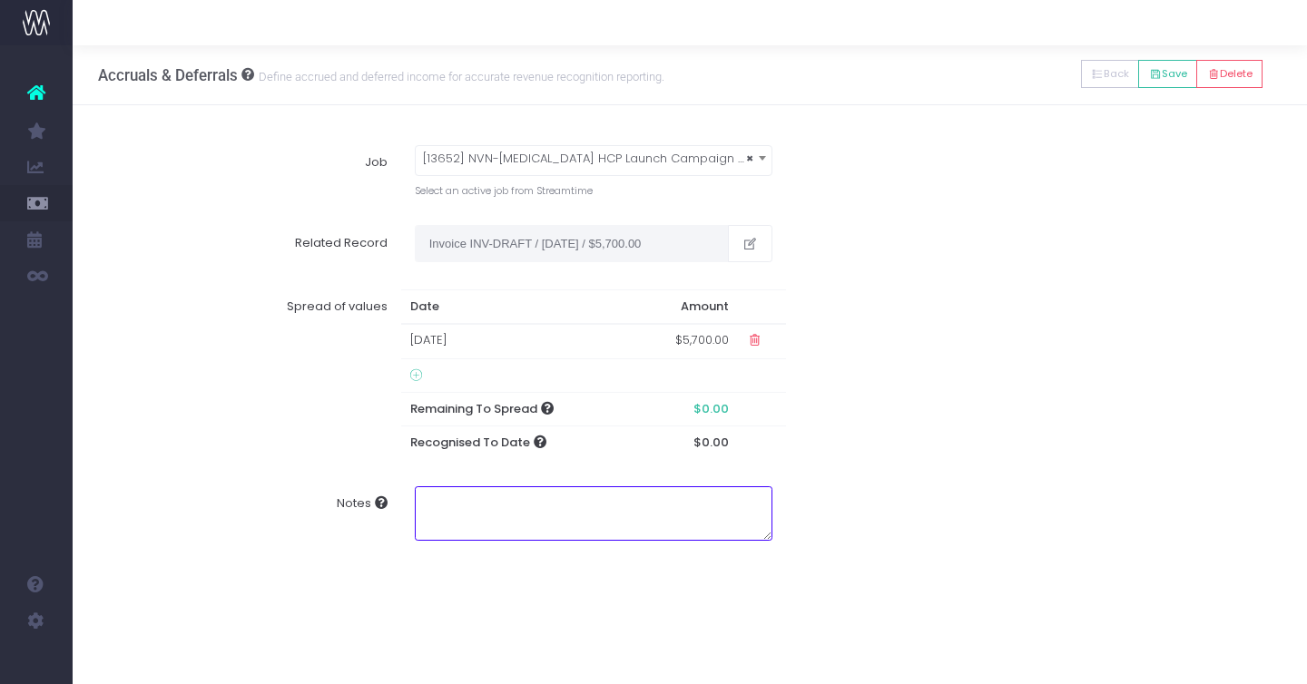
click at [514, 522] on textarea "Notes" at bounding box center [594, 513] width 358 height 54
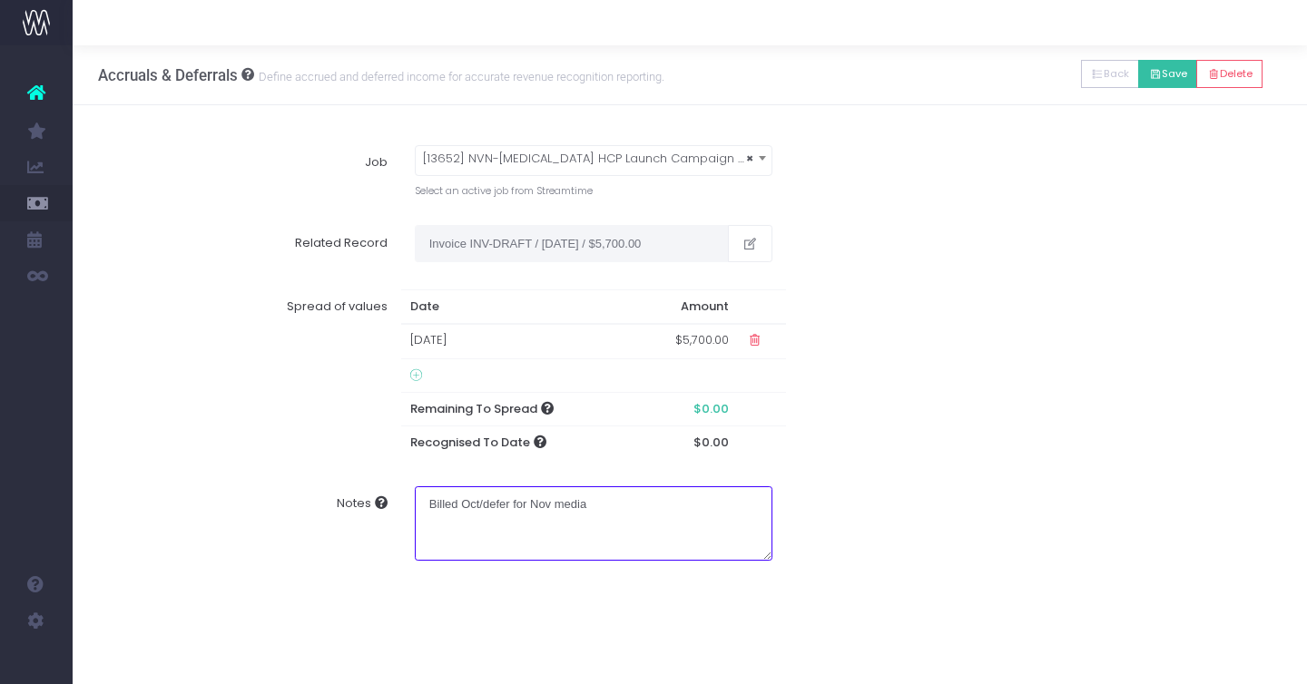
type textarea "Billed Oct/defer for Nov media"
click at [1149, 74] on icon at bounding box center [1155, 74] width 13 height 0
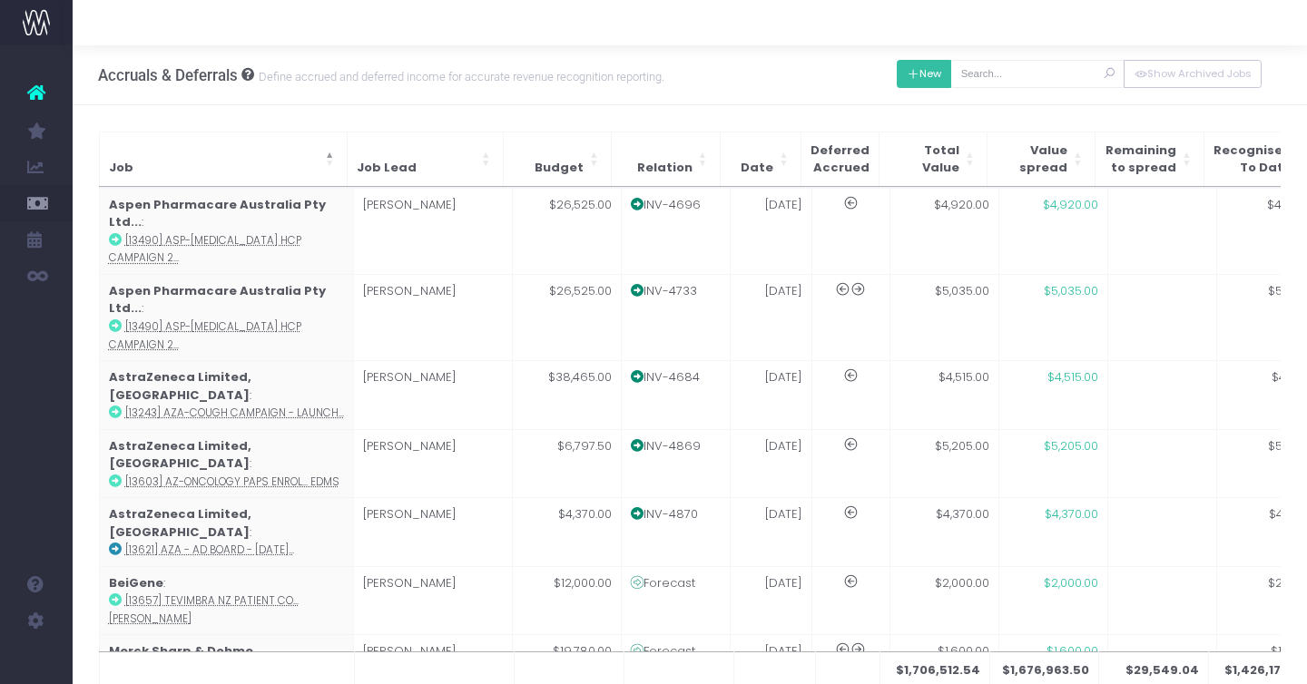
click at [944, 63] on button "New" at bounding box center [924, 74] width 55 height 28
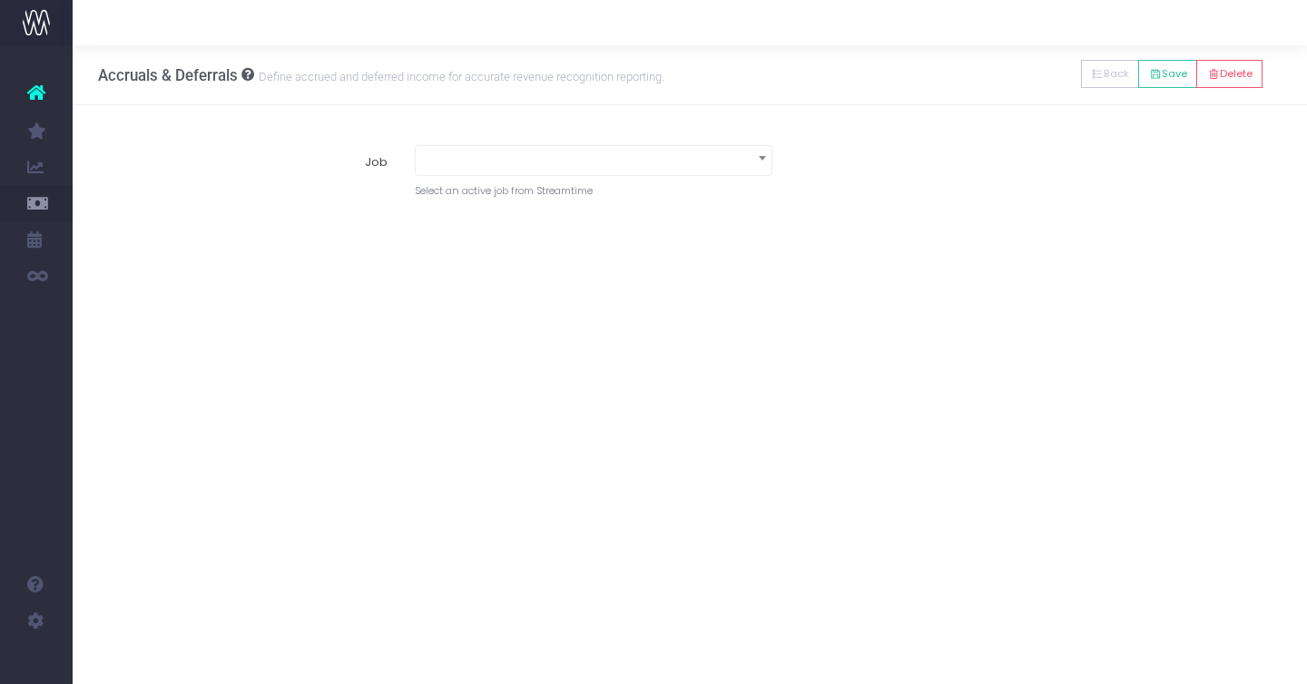
click at [681, 166] on span at bounding box center [594, 158] width 356 height 25
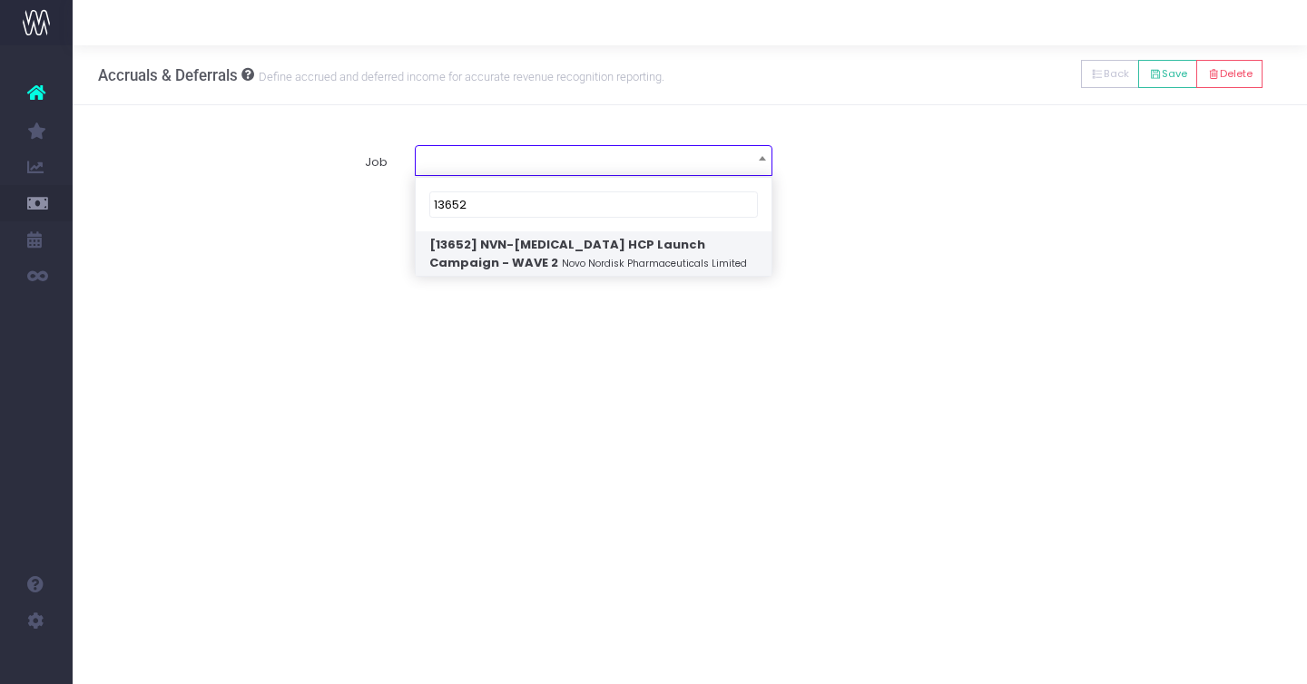
type input "13652"
select select "1854589"
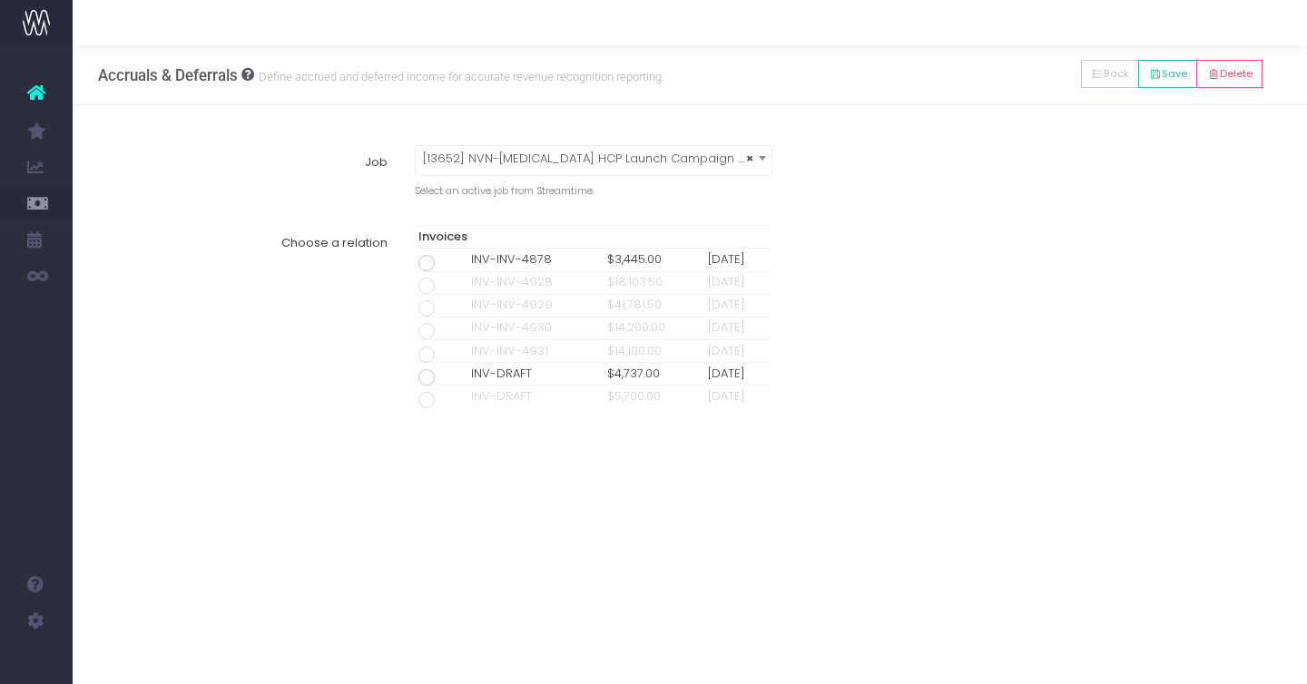
click at [426, 377] on span at bounding box center [426, 377] width 16 height 16
click at [446, 377] on input "radio" at bounding box center [452, 374] width 12 height 12
type input "Invoice INV-DRAFT / [DATE] / $4,737.00"
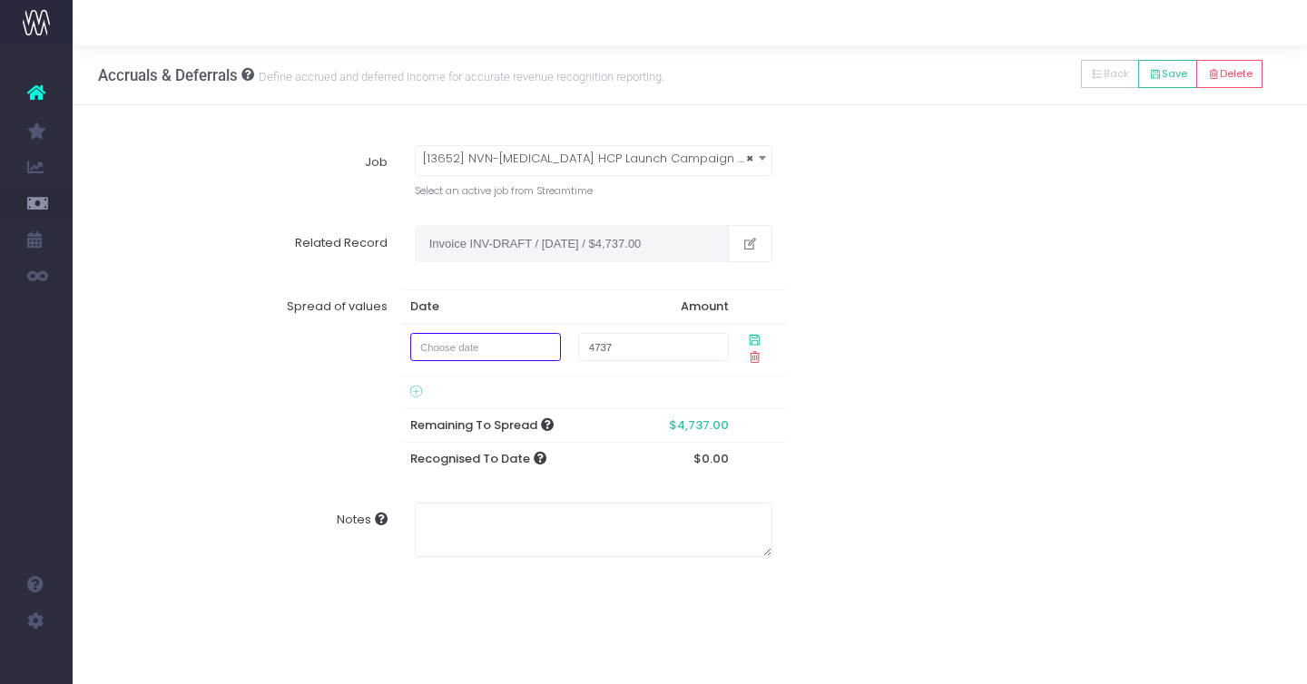
click at [519, 350] on input "text" at bounding box center [485, 347] width 151 height 28
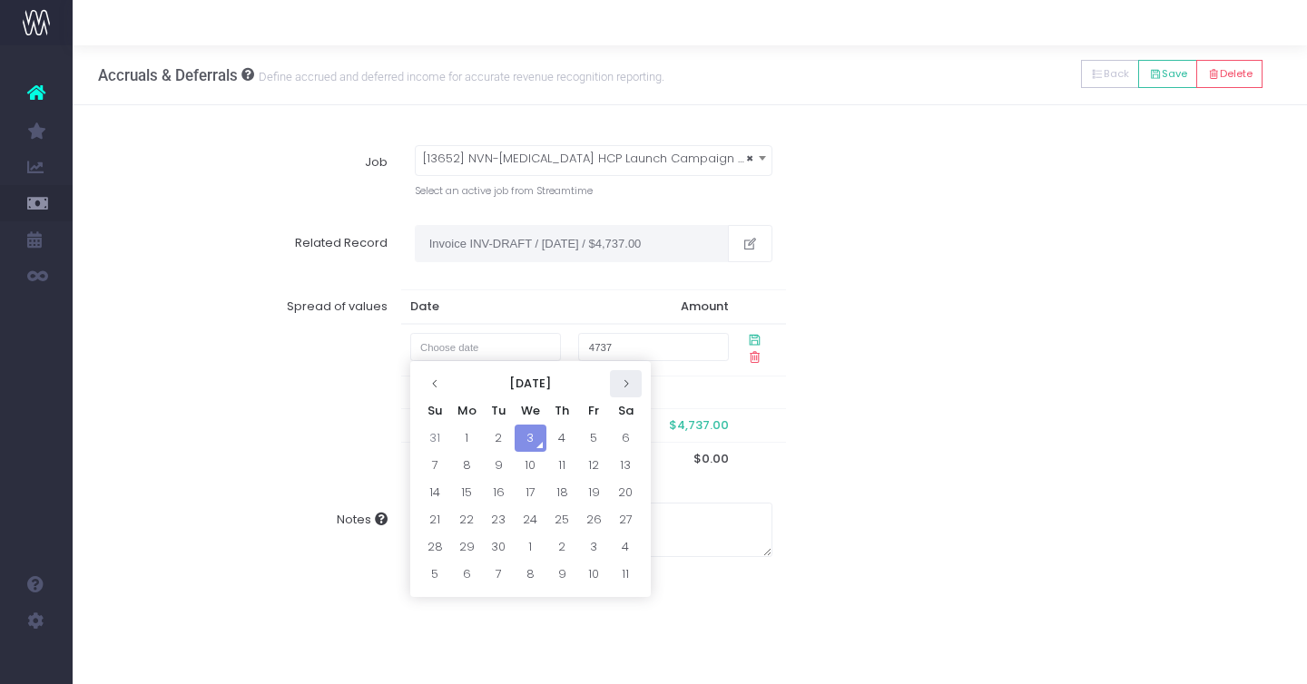
click at [617, 377] on th at bounding box center [626, 383] width 32 height 27
click at [462, 431] on td "1" at bounding box center [467, 438] width 32 height 27
type input "1 December 2025"
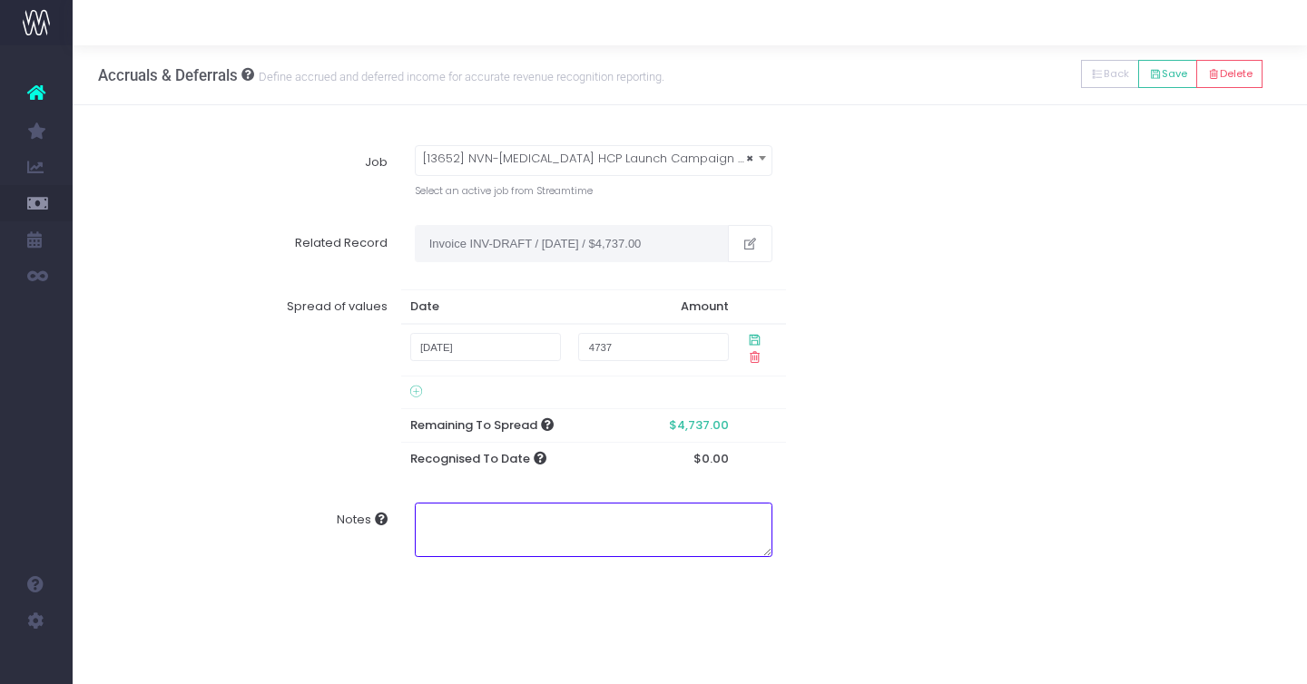
click at [529, 524] on textarea "Notes" at bounding box center [594, 530] width 358 height 54
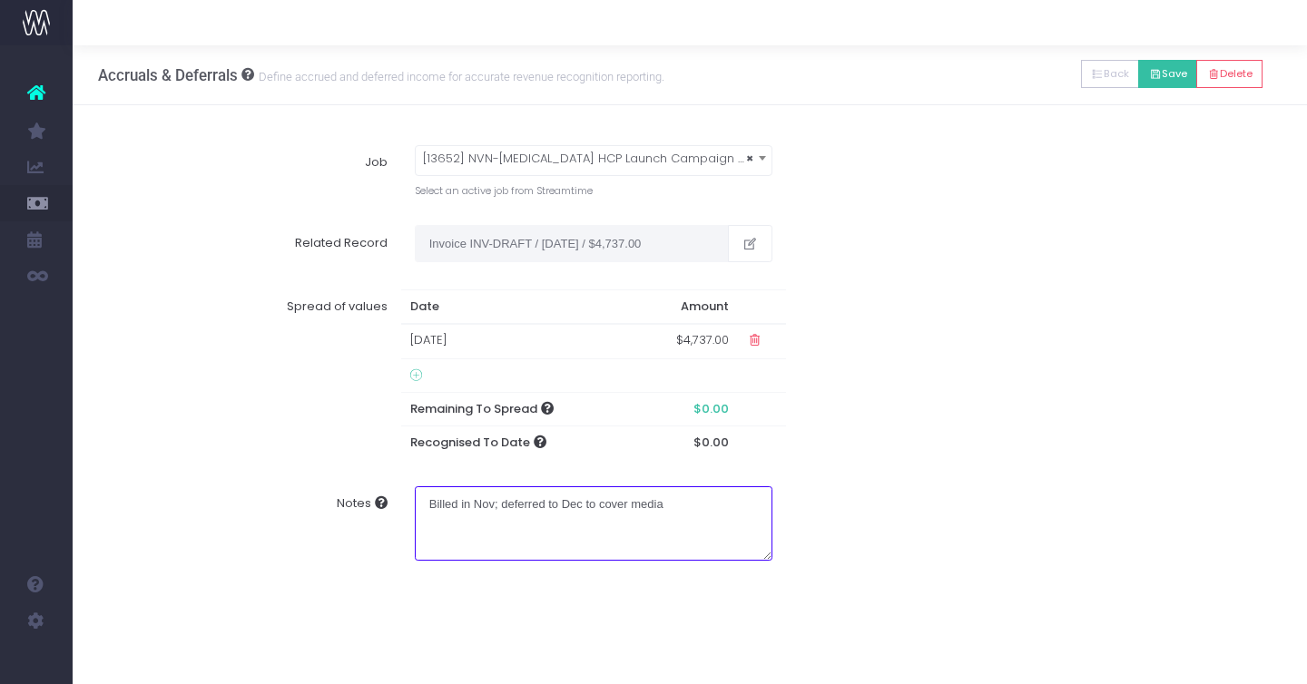
type textarea "Billed in Nov; deferred to Dec to cover media"
click at [1170, 71] on button "Save" at bounding box center [1167, 74] width 59 height 28
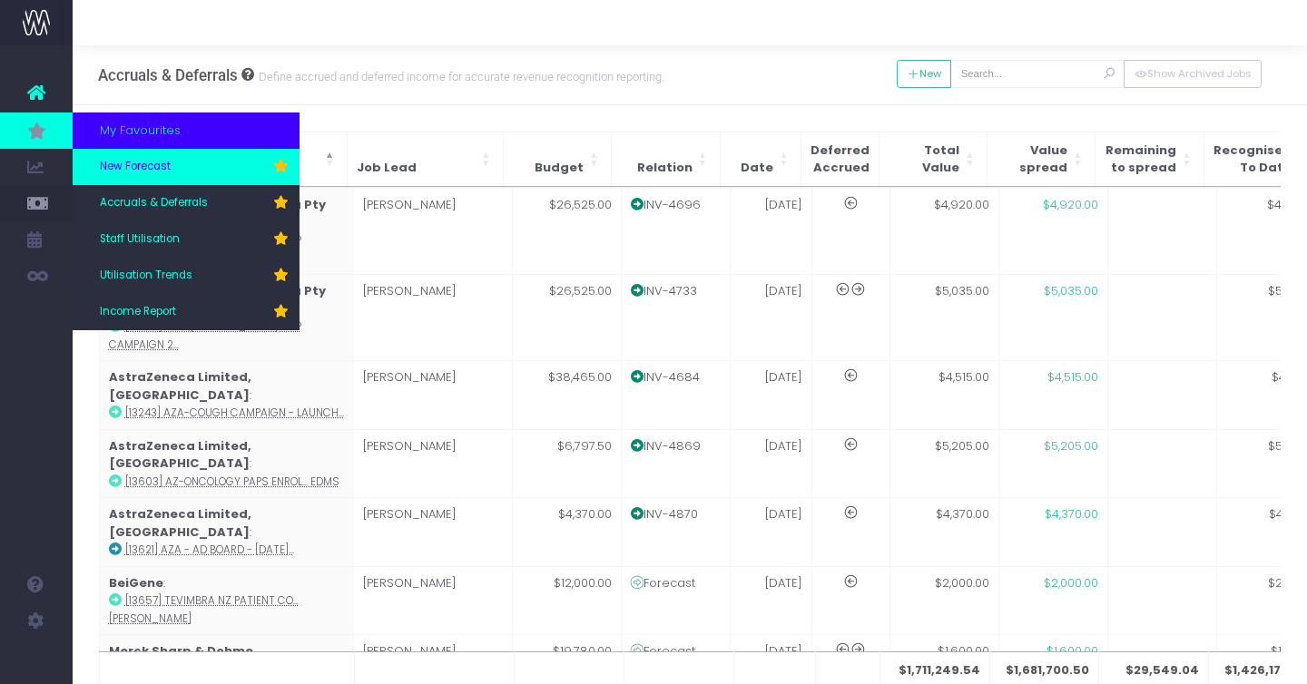
click at [117, 169] on span "New Forecast" at bounding box center [135, 167] width 71 height 16
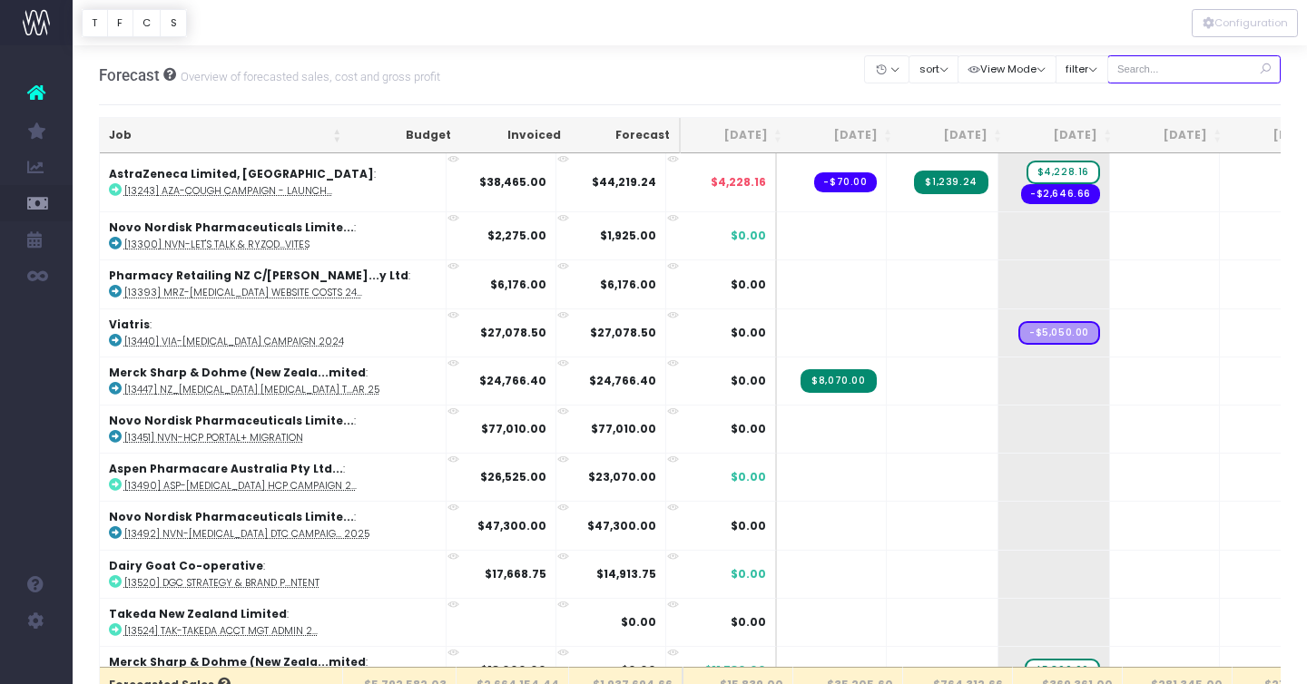
click at [1163, 65] on input "text" at bounding box center [1194, 69] width 174 height 28
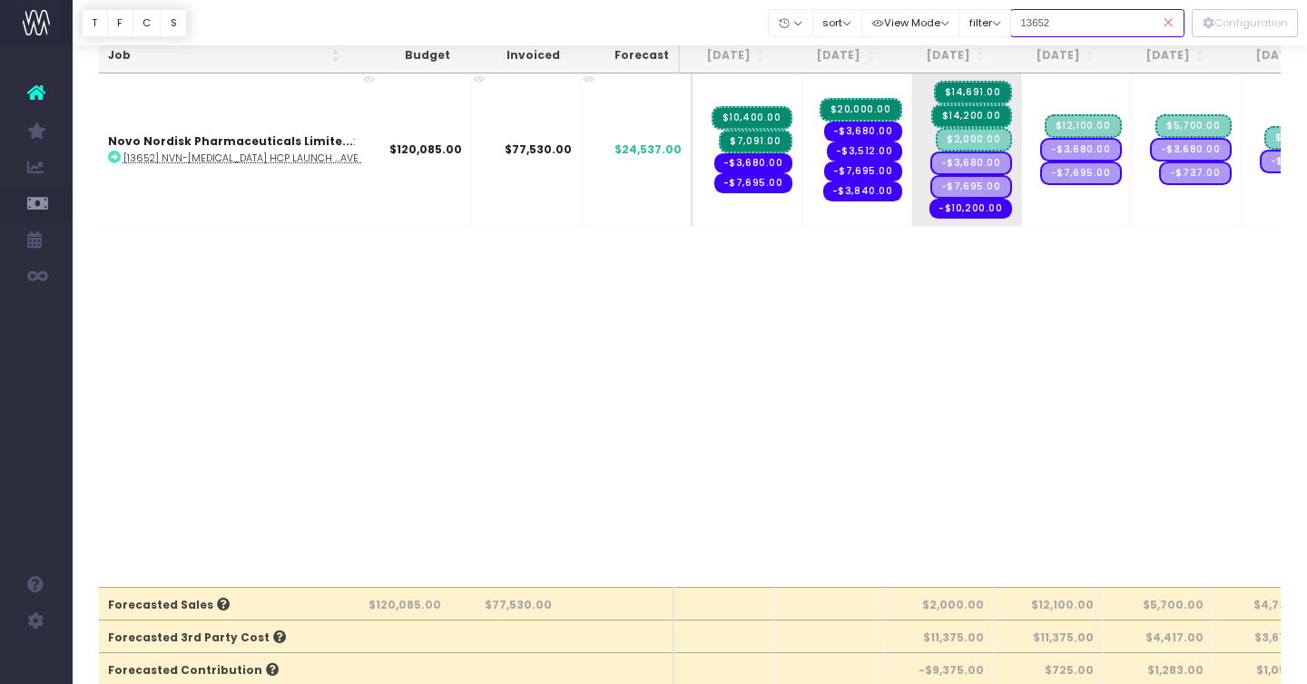
scroll to position [65, 0]
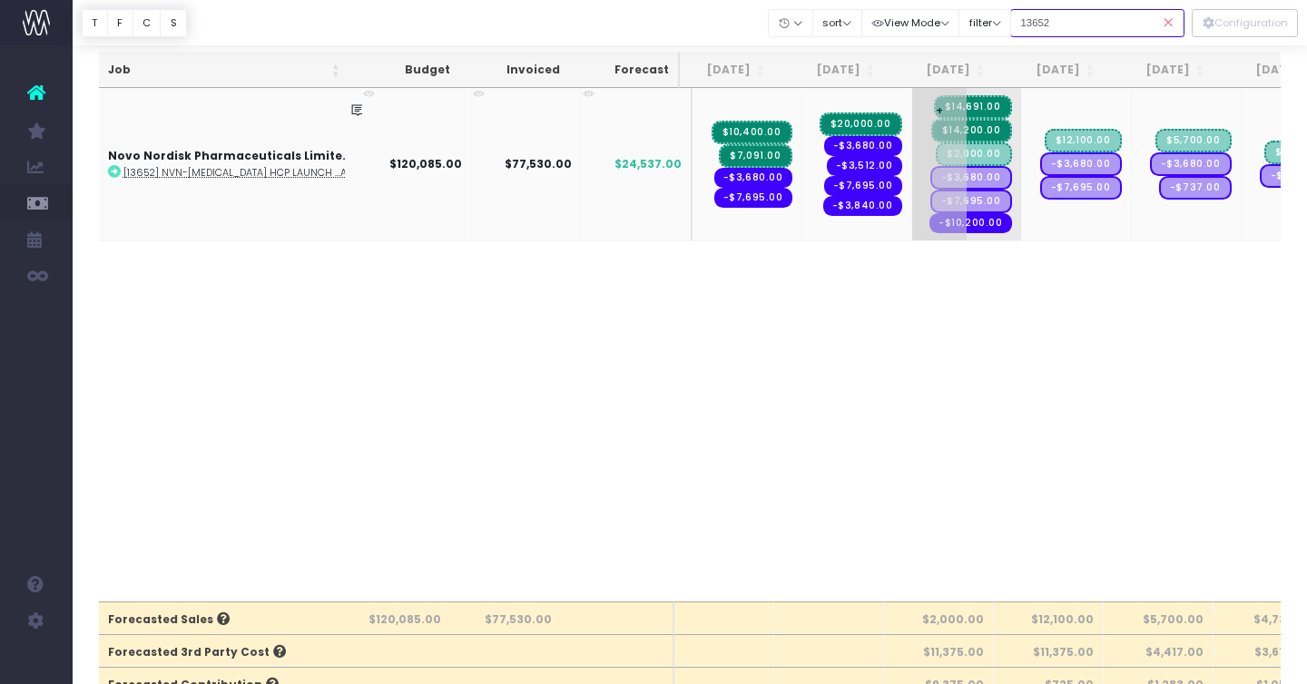
type input "13652"
click at [958, 132] on span "$14,200.00" at bounding box center [971, 131] width 81 height 24
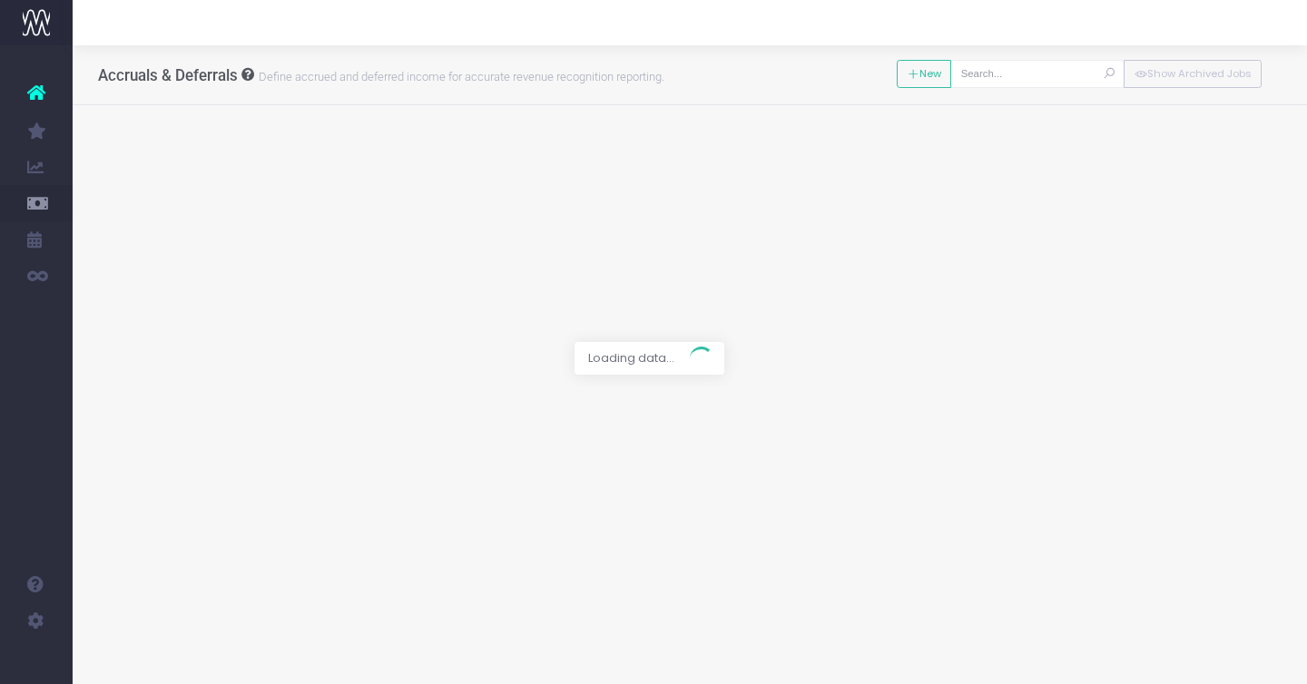
type input "[13652] NVN-[MEDICAL_DATA] HCP Launch Campaign - WAVE 2"
type textarea "Billed in August for September media"
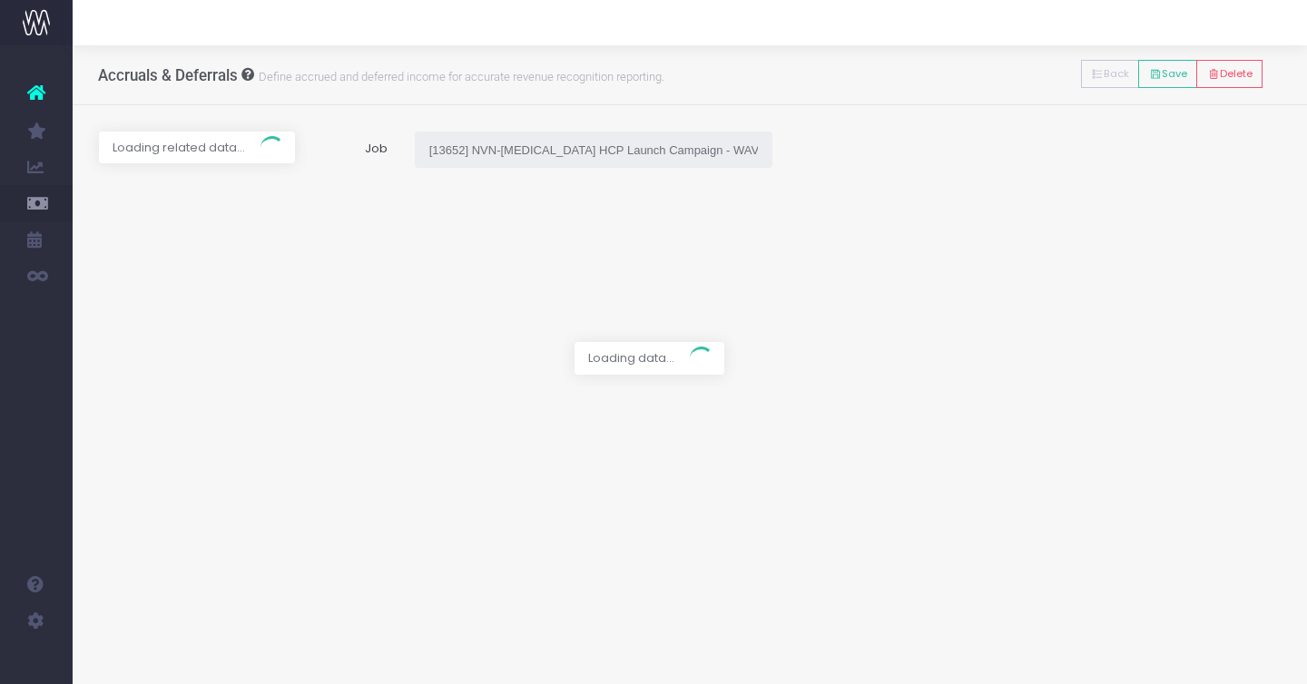
type input "Invoice INV-4930 / [DATE] / $14,200.00"
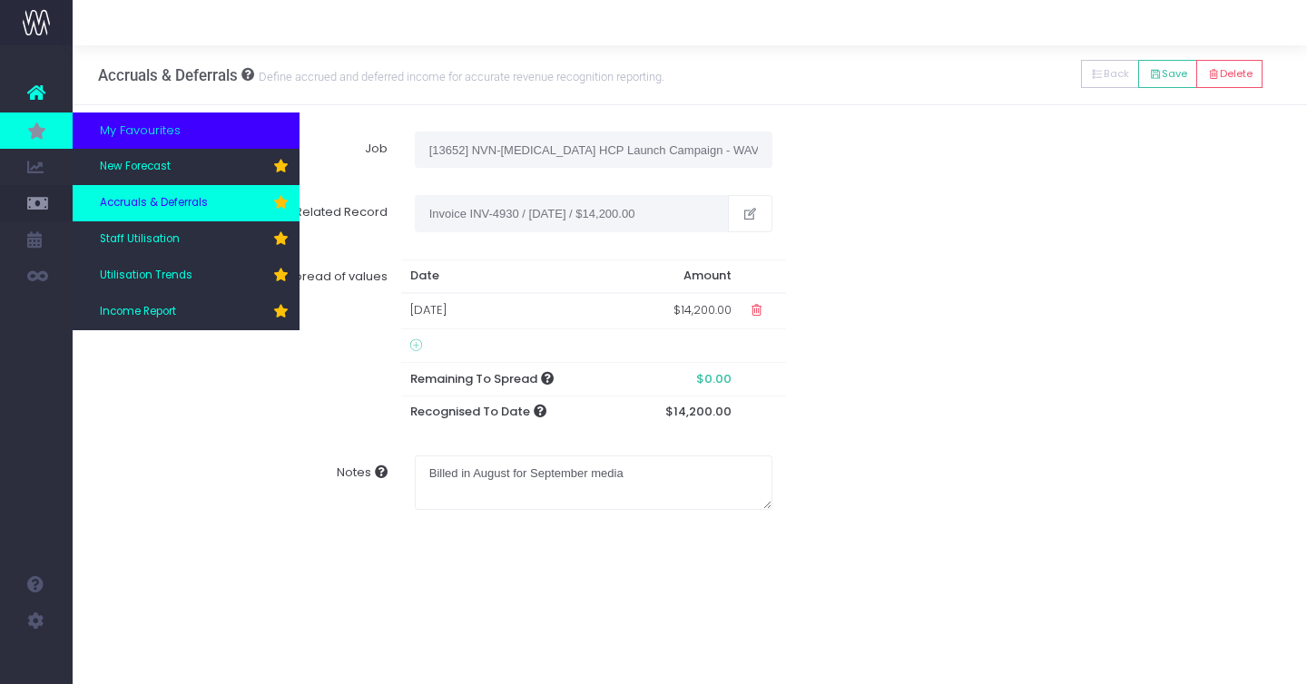
click at [131, 193] on link "Accruals & Deferrals" at bounding box center [186, 203] width 227 height 36
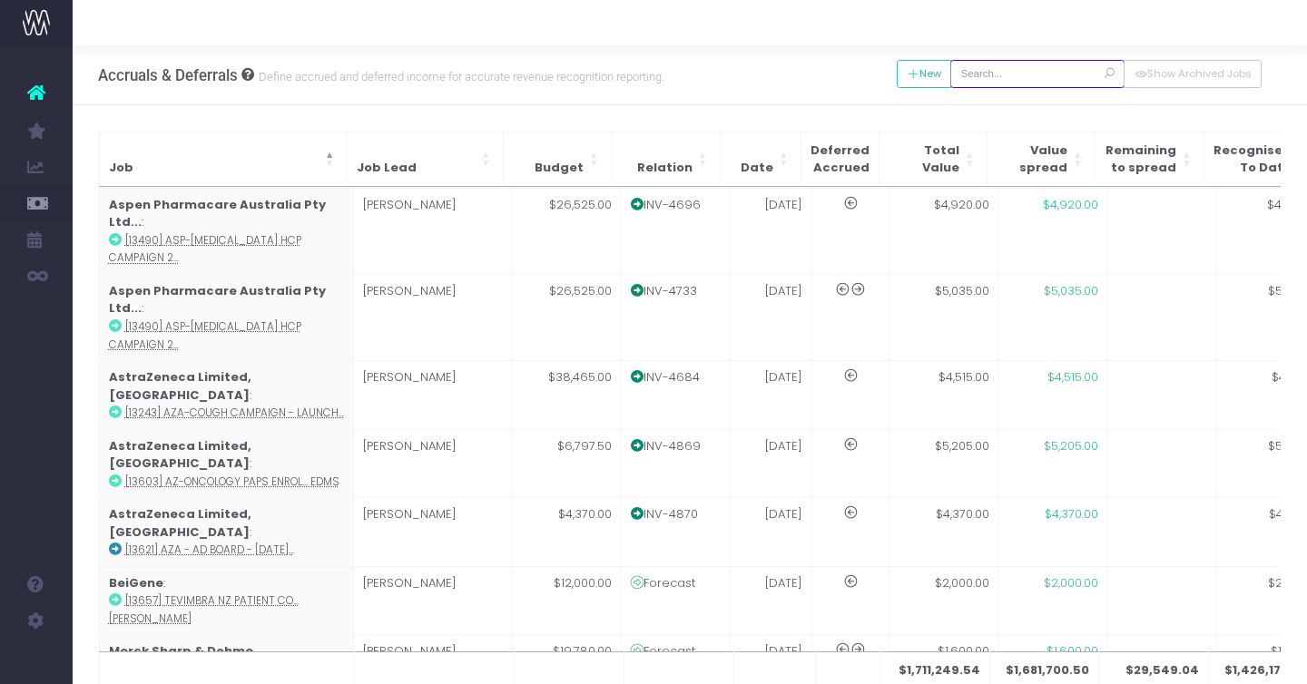
click at [1020, 77] on input "text" at bounding box center [1037, 74] width 174 height 28
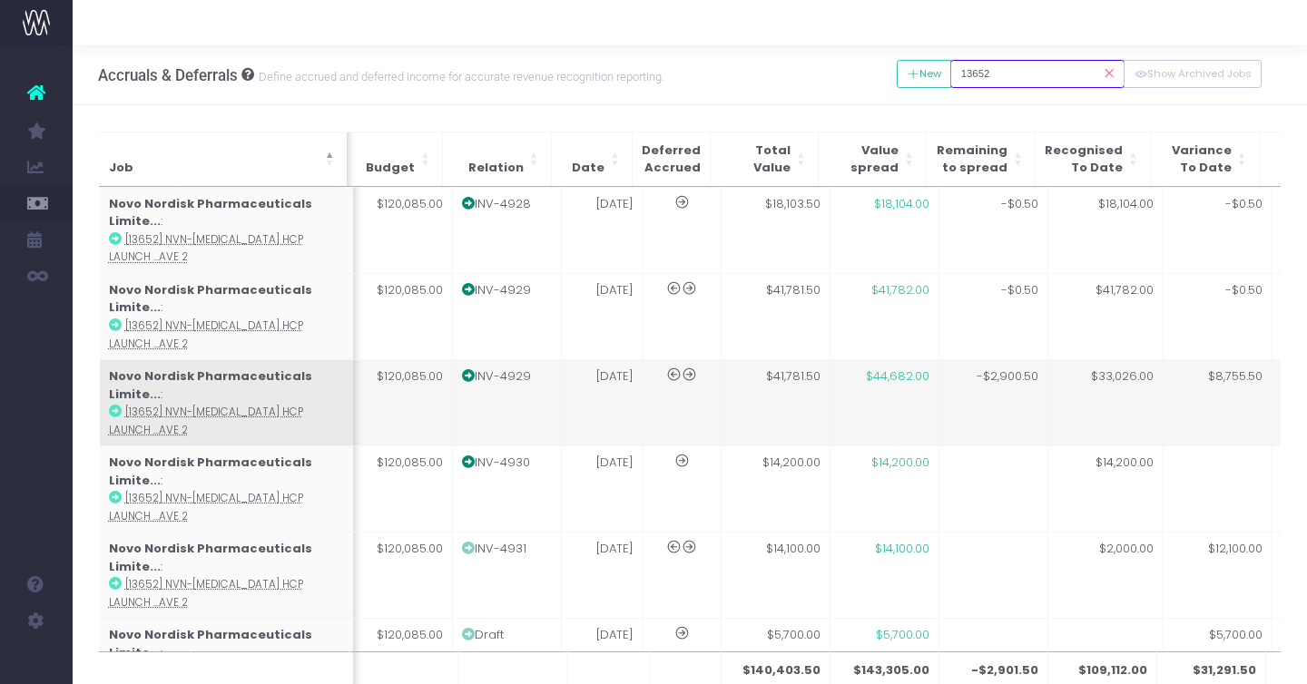
scroll to position [0, 174]
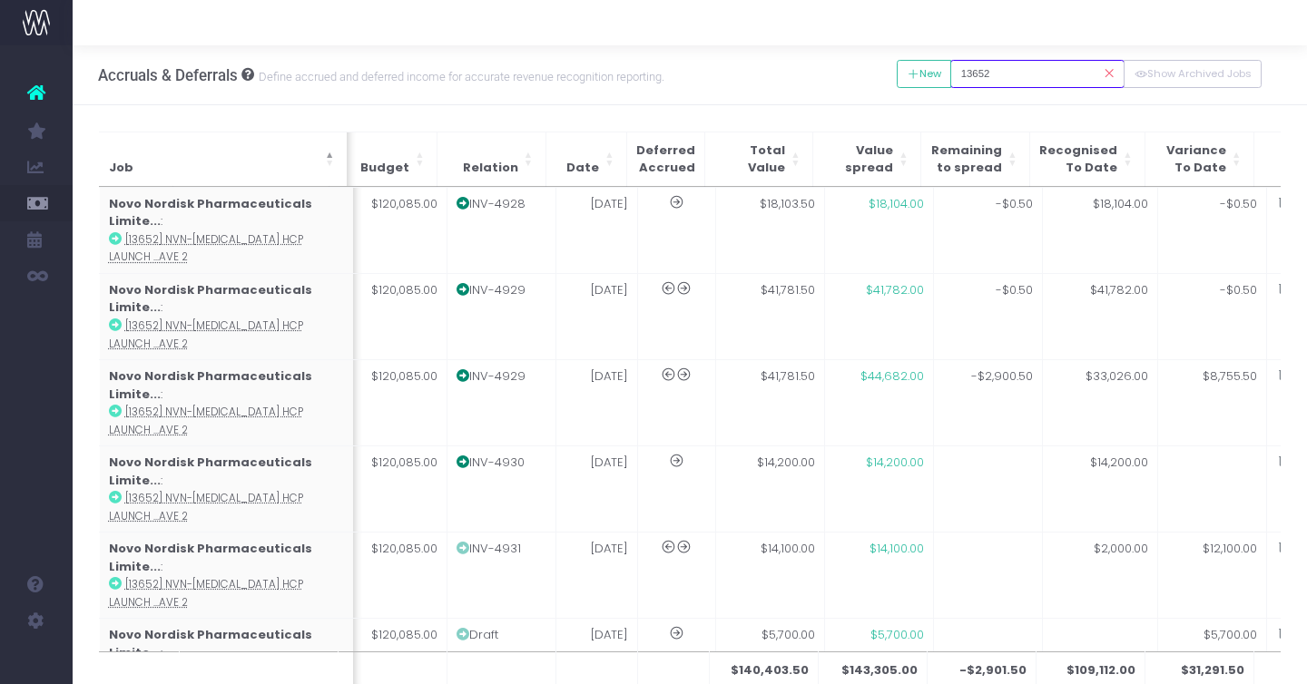
type input "13652"
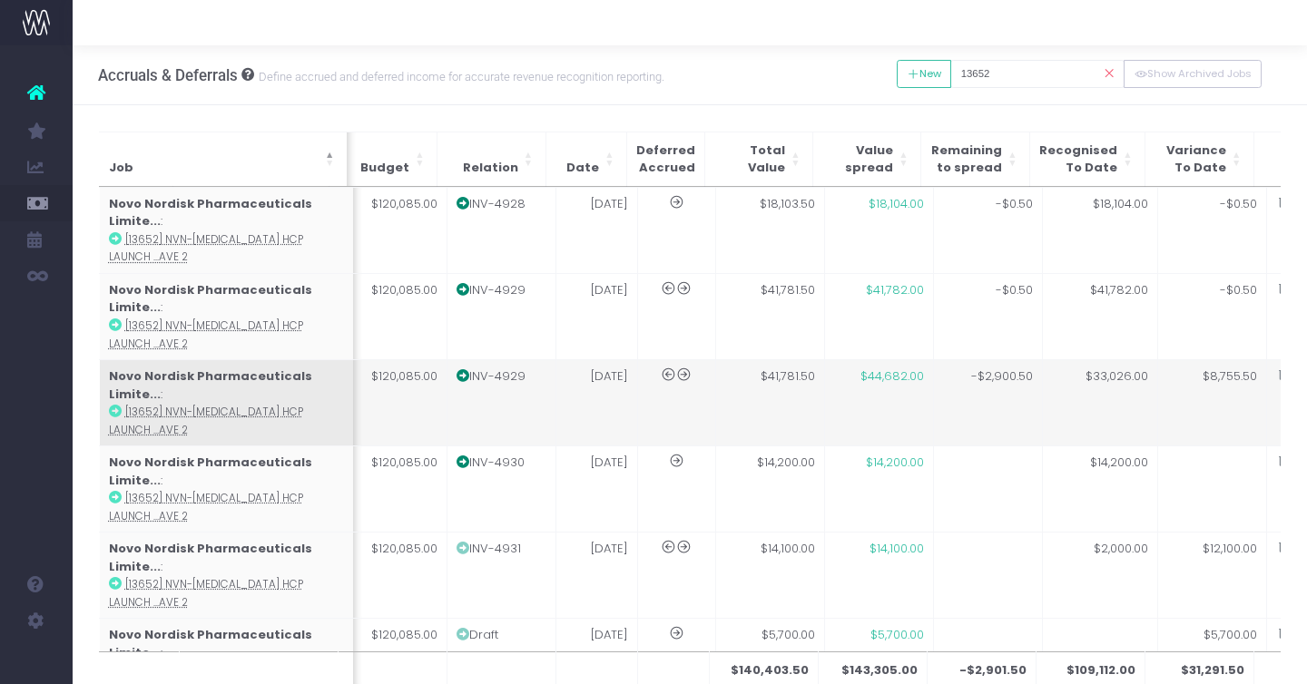
click at [1276, 368] on icon at bounding box center [1283, 375] width 15 height 15
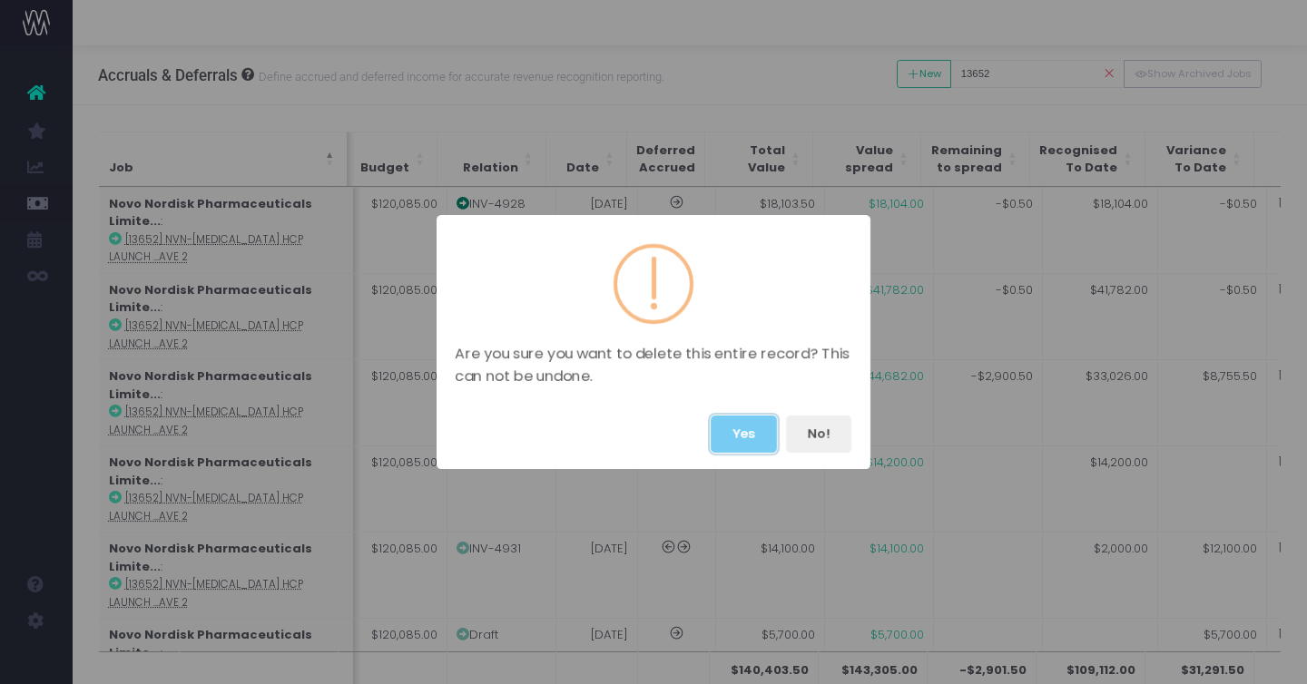
click at [749, 434] on button "Yes" at bounding box center [744, 434] width 66 height 37
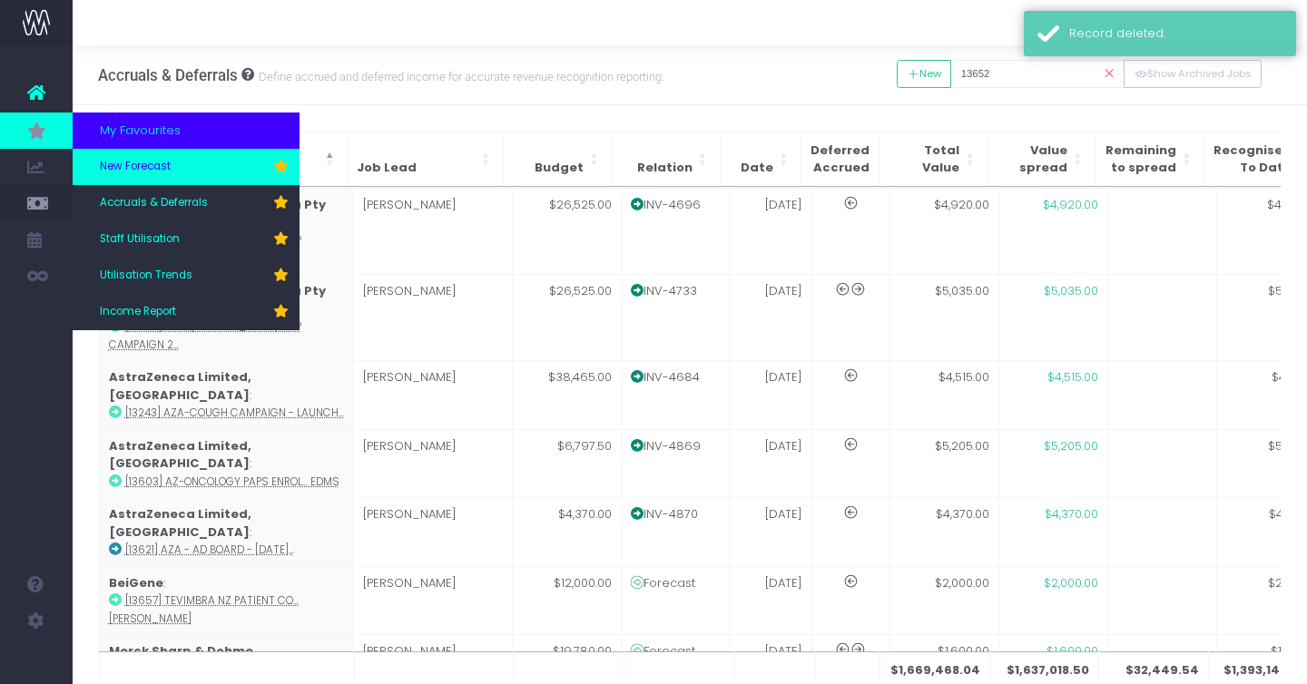
click at [145, 172] on span "New Forecast" at bounding box center [135, 167] width 71 height 16
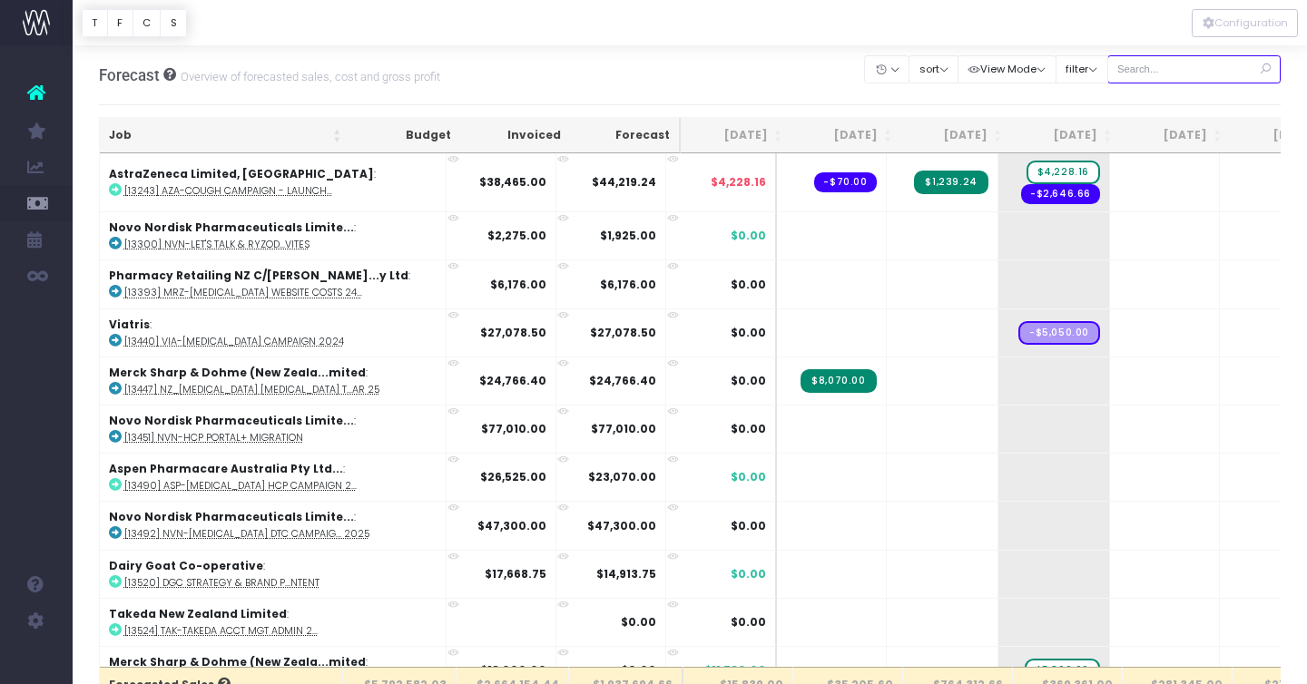
click at [1180, 68] on input "text" at bounding box center [1194, 69] width 174 height 28
type input "13652"
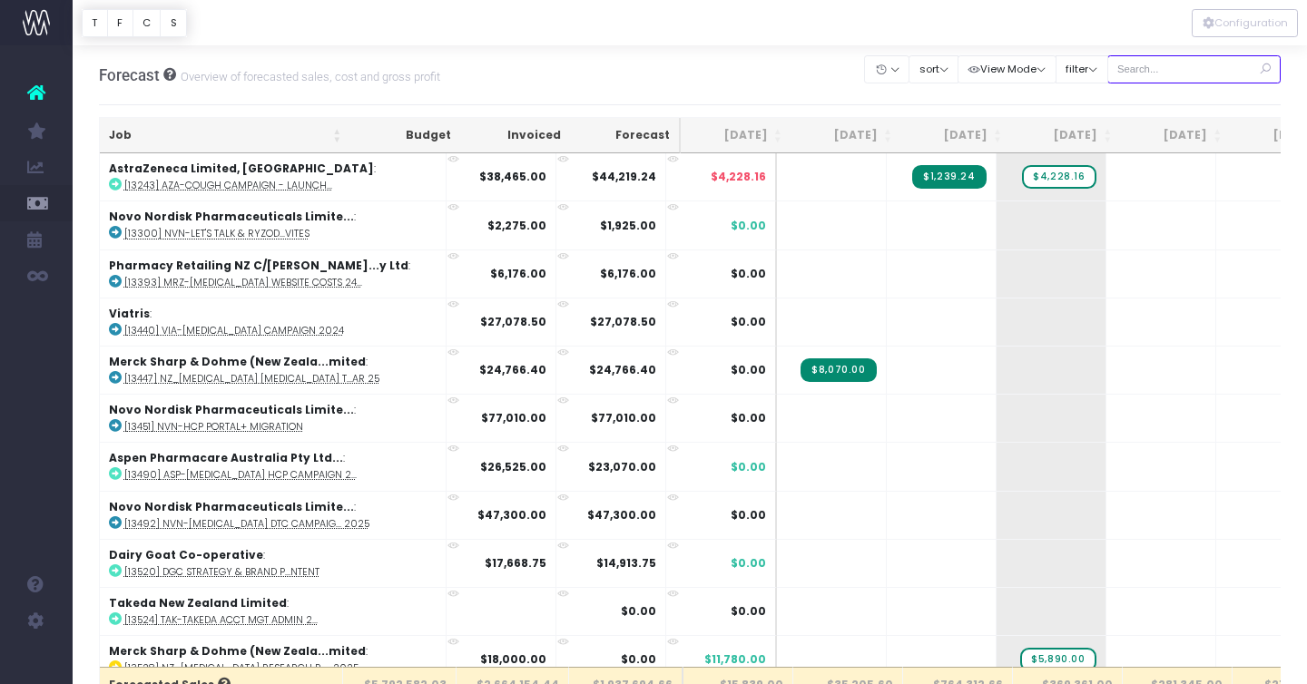
click at [1166, 65] on input "text" at bounding box center [1194, 69] width 174 height 28
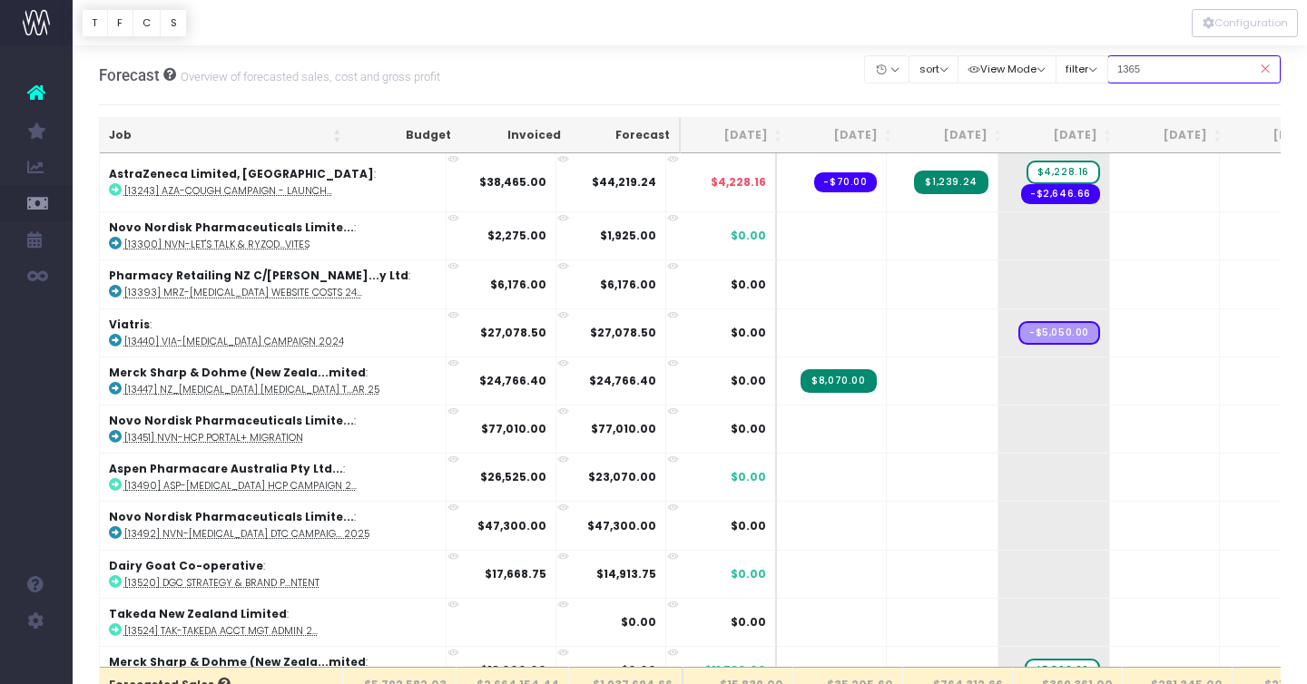
type input "13652"
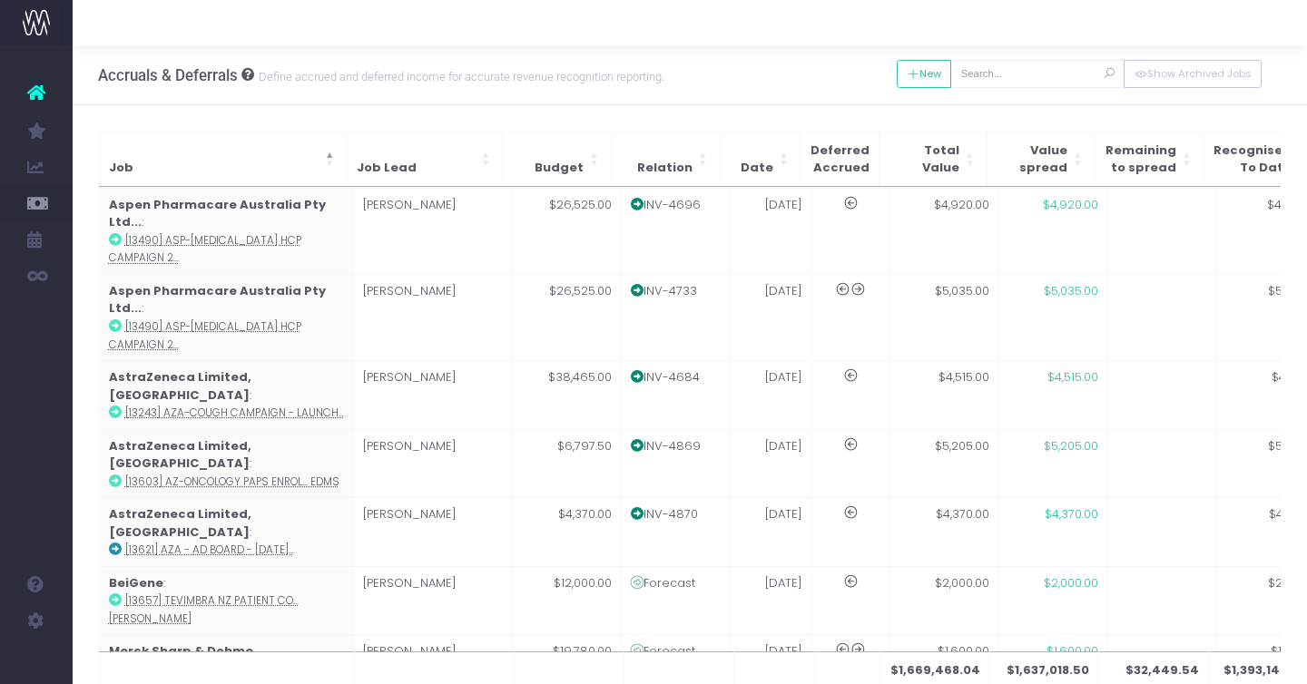
click at [35, 91] on icon at bounding box center [36, 93] width 18 height 24
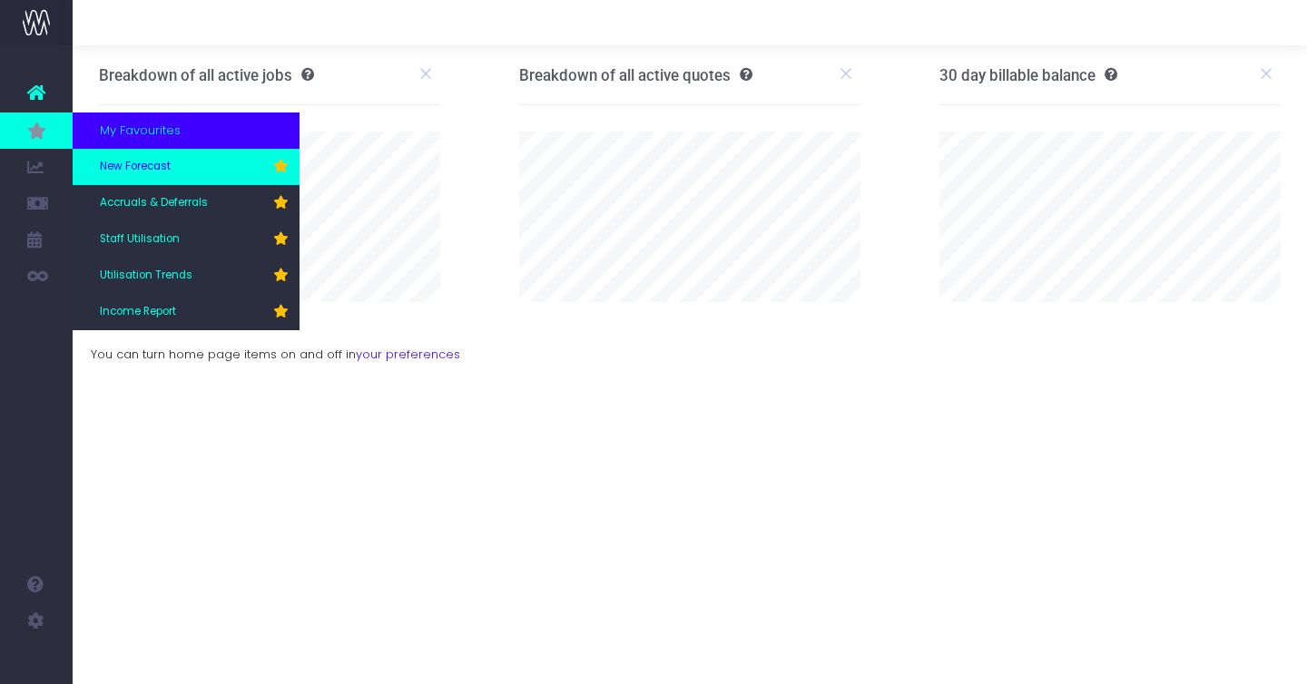
click at [122, 160] on span "New Forecast" at bounding box center [135, 167] width 71 height 16
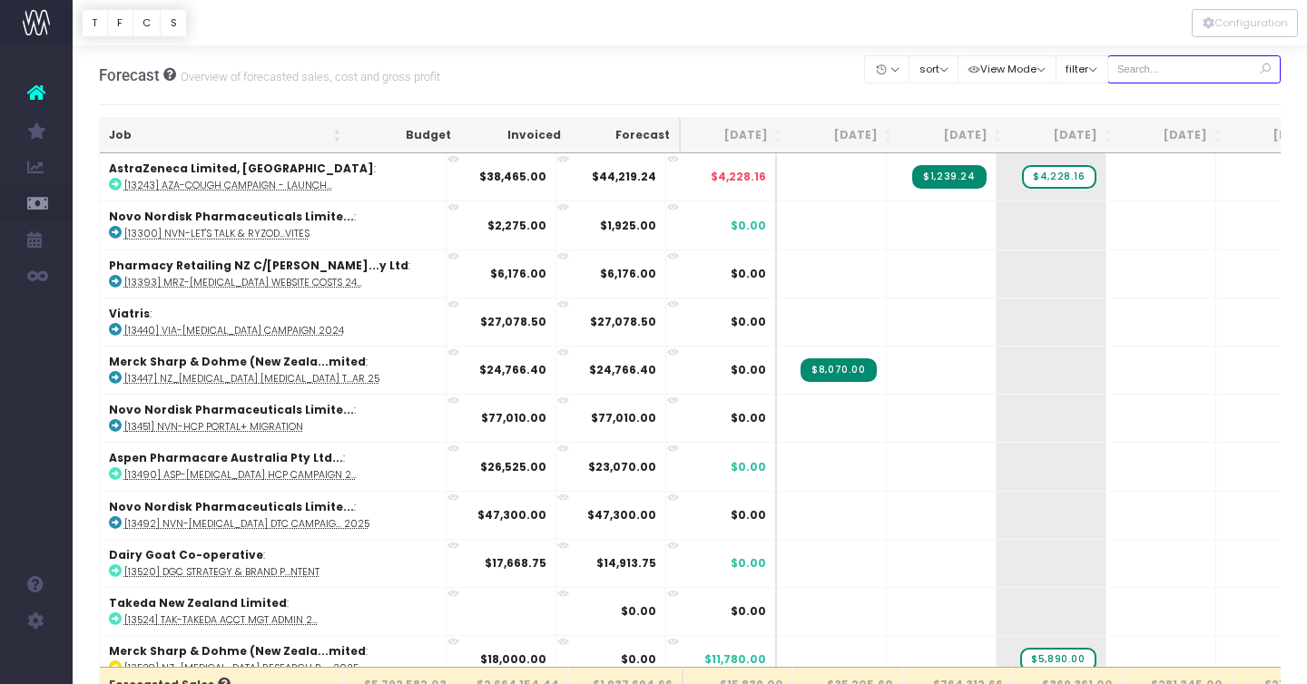
click at [1178, 71] on input "text" at bounding box center [1194, 69] width 174 height 28
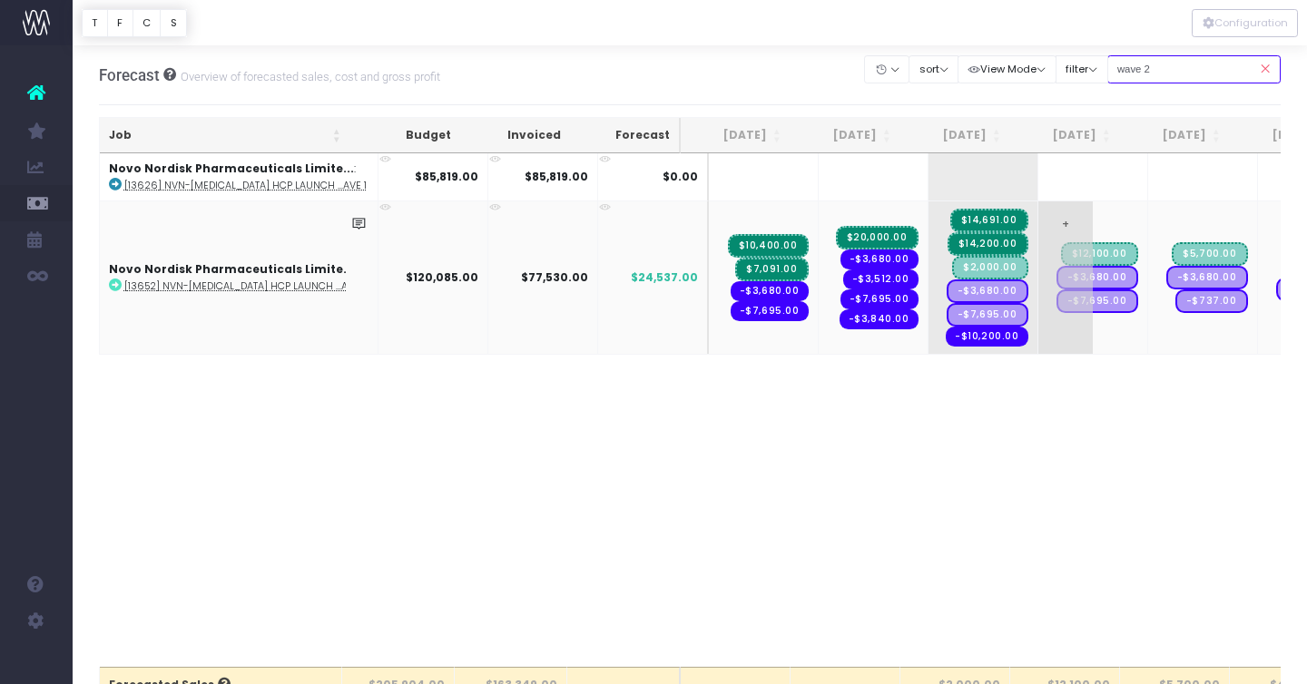
type input "wave 2"
click at [1198, 75] on input "wave 2" at bounding box center [1194, 69] width 174 height 28
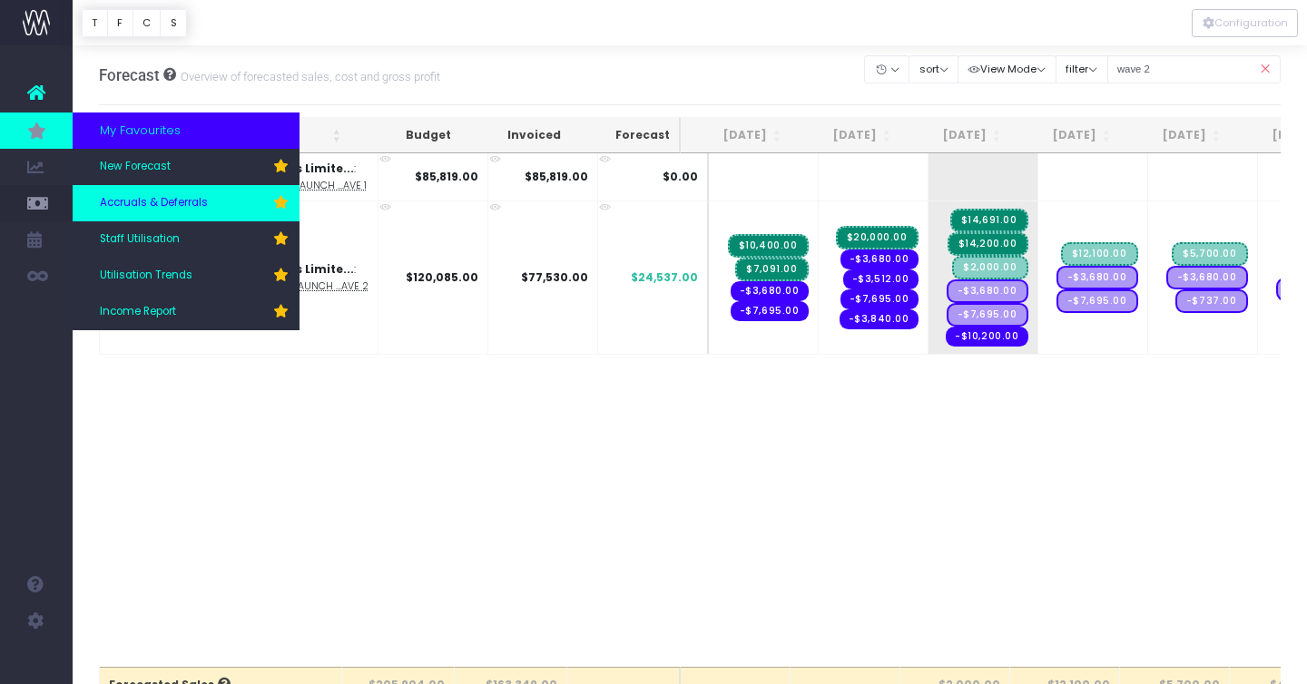
click at [136, 213] on link "Accruals & Deferrals" at bounding box center [186, 203] width 227 height 36
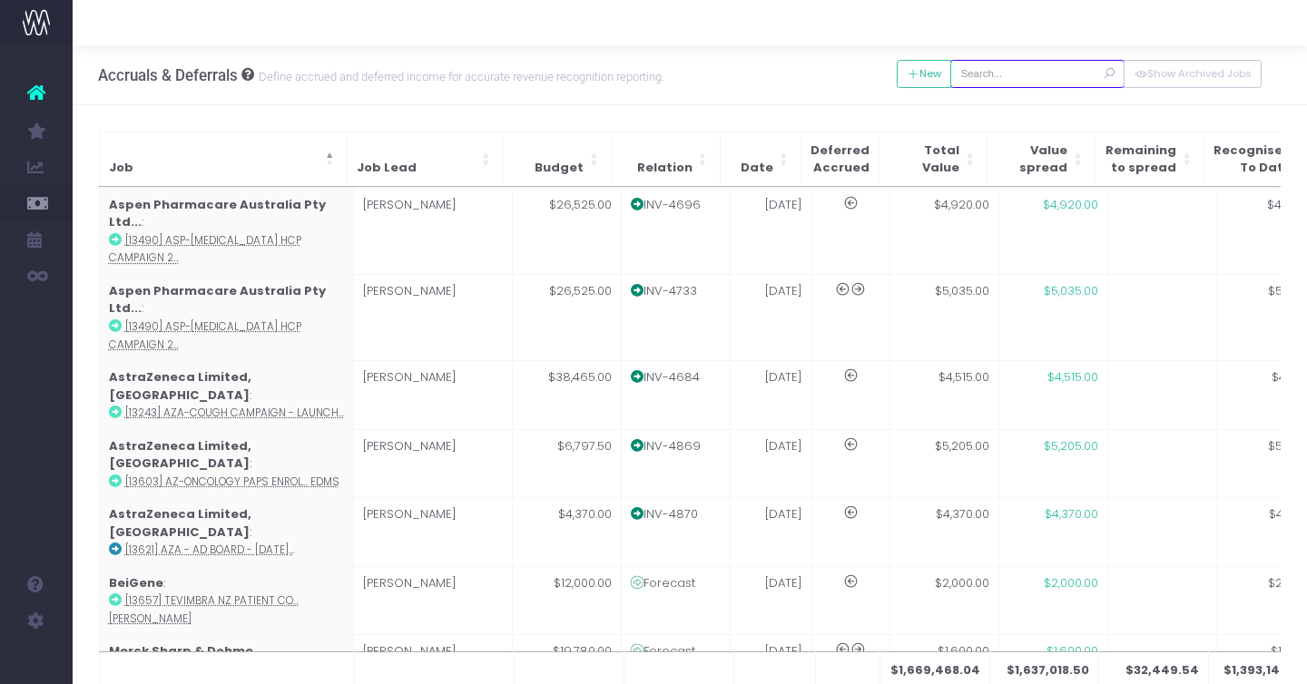
click at [1013, 75] on input "text" at bounding box center [1037, 74] width 174 height 28
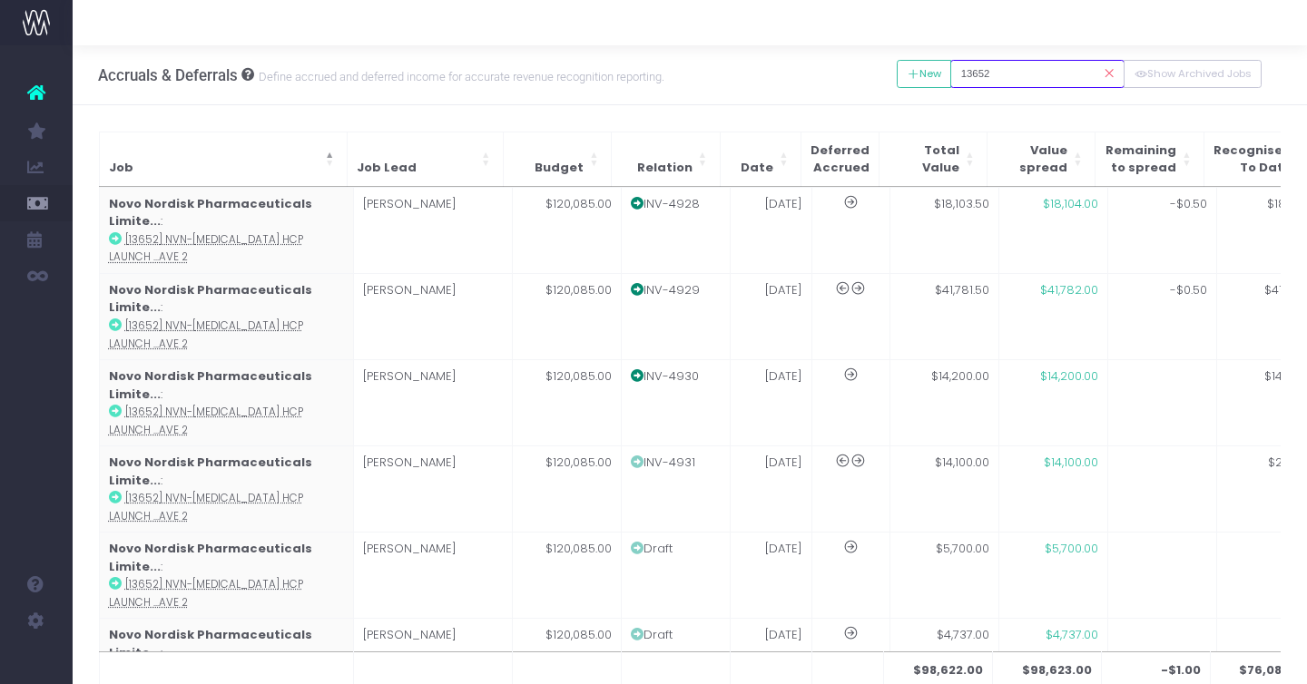
type input "13652"
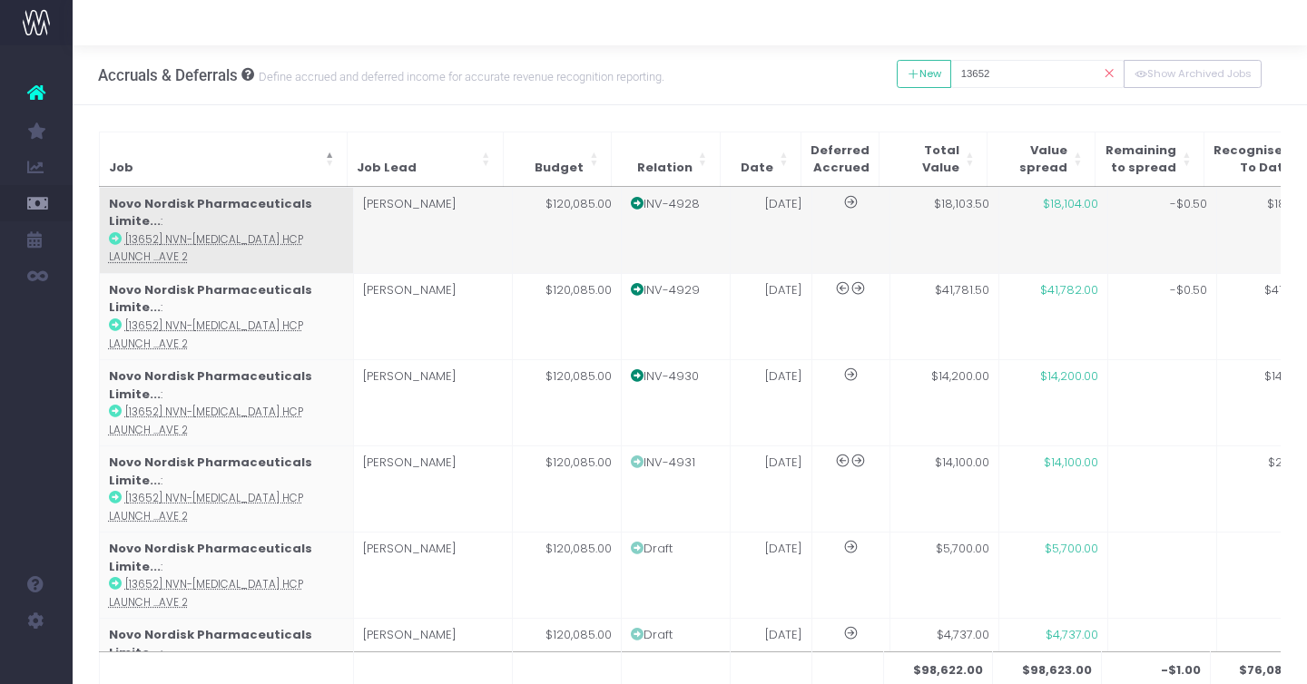
click at [115, 238] on icon at bounding box center [115, 238] width 13 height 13
